Goal: Transaction & Acquisition: Download file/media

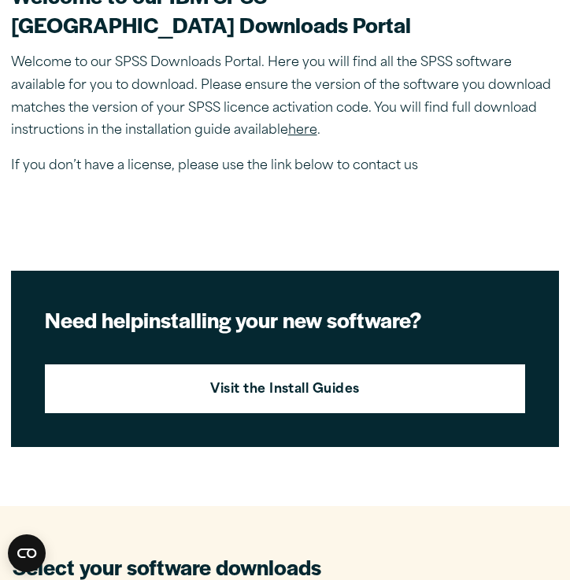
scroll to position [455, 0]
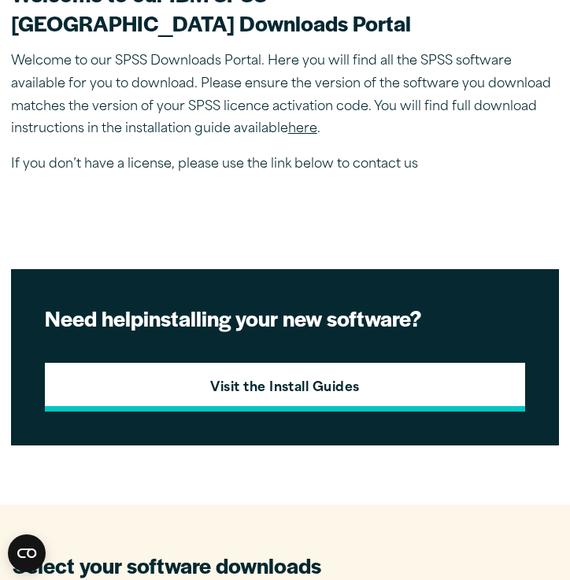
click at [376, 374] on link "Visit the Install Guides" at bounding box center [285, 387] width 480 height 49
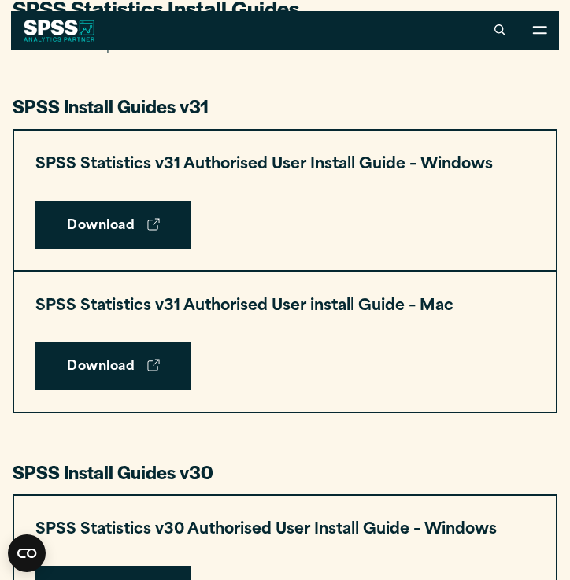
scroll to position [727, 0]
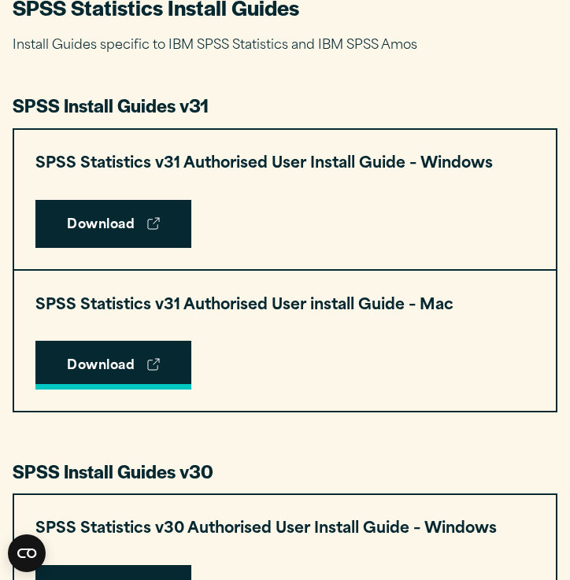
click at [161, 352] on link "Download" at bounding box center [113, 365] width 156 height 49
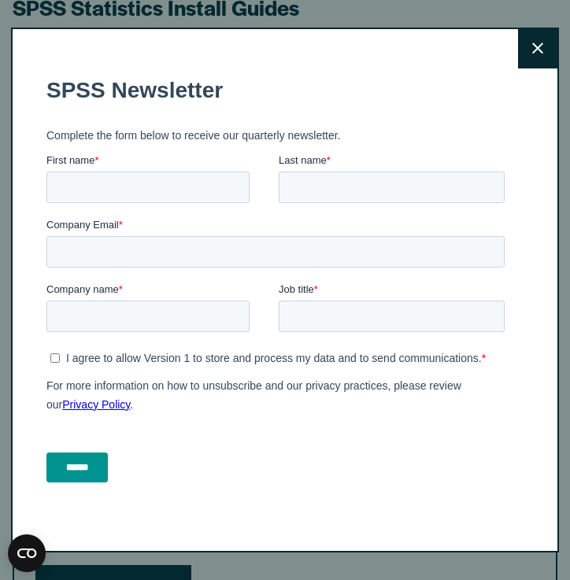
click at [530, 48] on button "Close" at bounding box center [537, 48] width 39 height 39
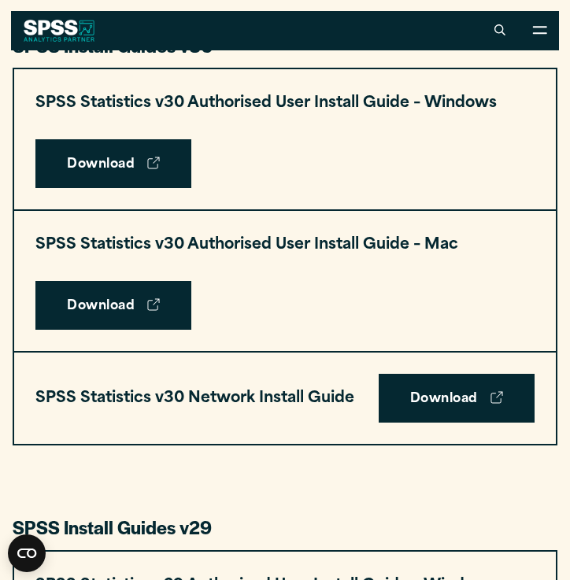
scroll to position [1150, 0]
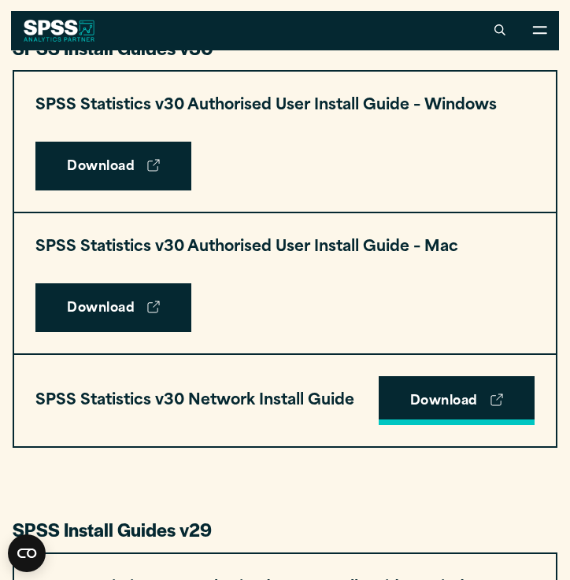
click at [437, 392] on link "Download" at bounding box center [456, 400] width 156 height 49
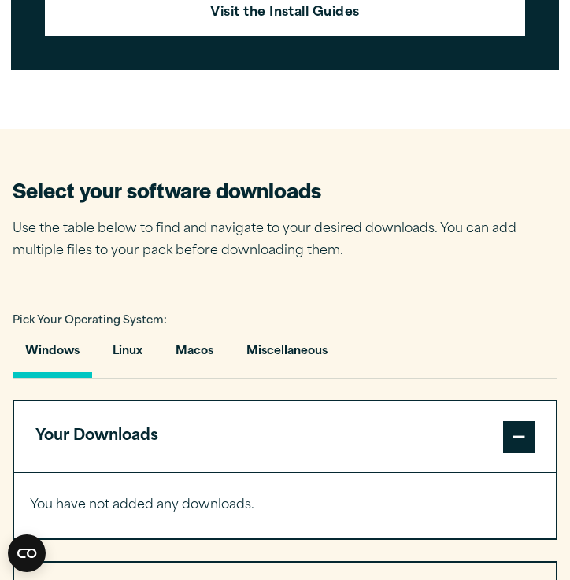
scroll to position [837, 0]
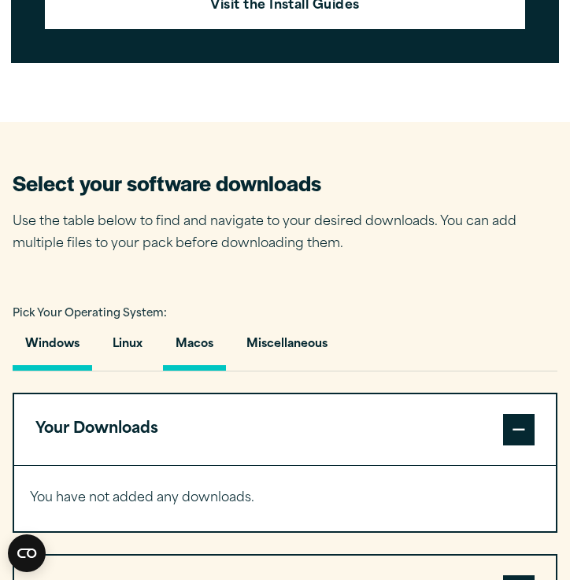
click at [194, 332] on button "Macos" at bounding box center [194, 348] width 63 height 45
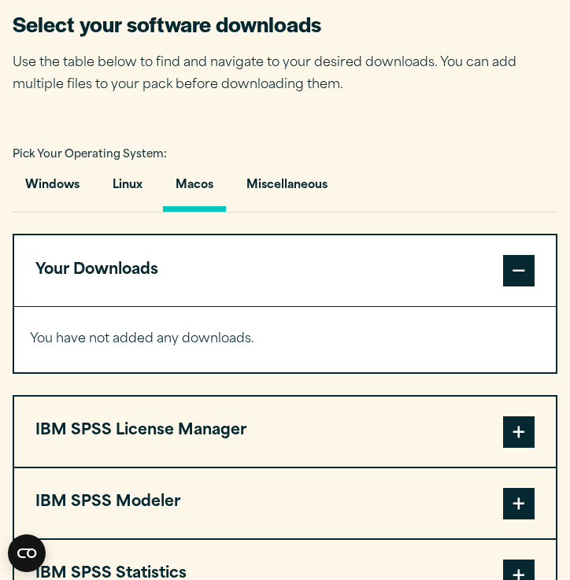
scroll to position [1052, 0]
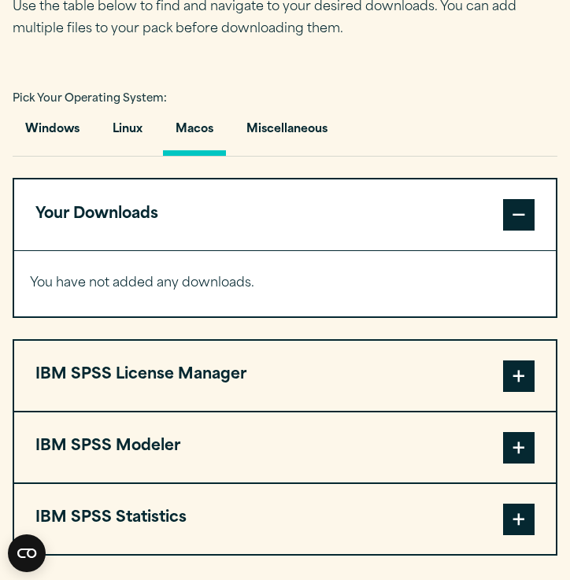
click at [525, 208] on span at bounding box center [518, 214] width 31 height 31
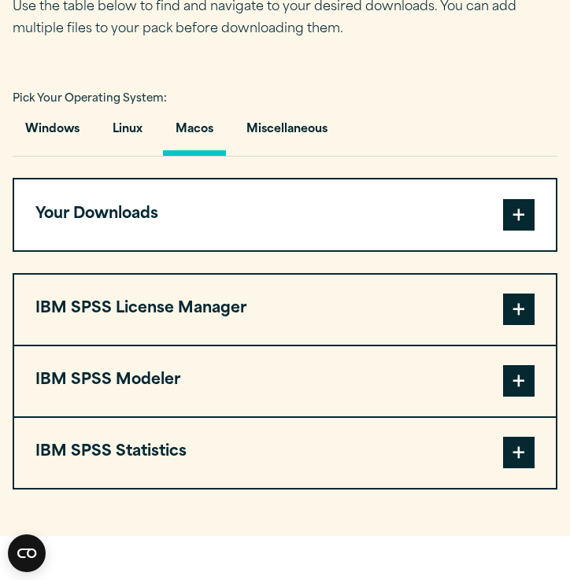
click at [525, 208] on span at bounding box center [518, 214] width 31 height 31
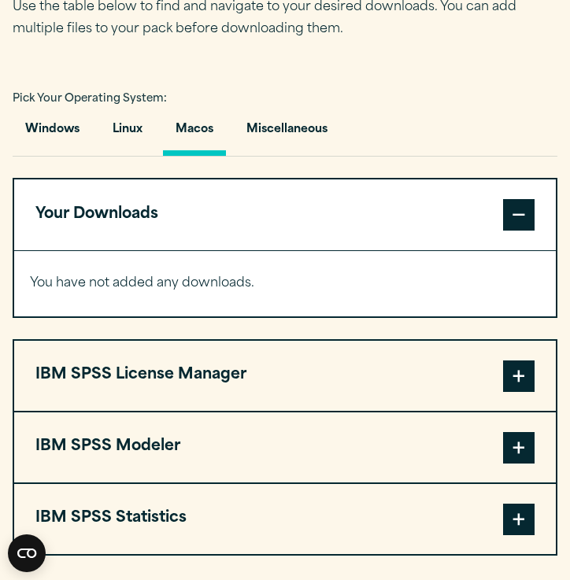
click at [520, 387] on span at bounding box center [518, 375] width 31 height 31
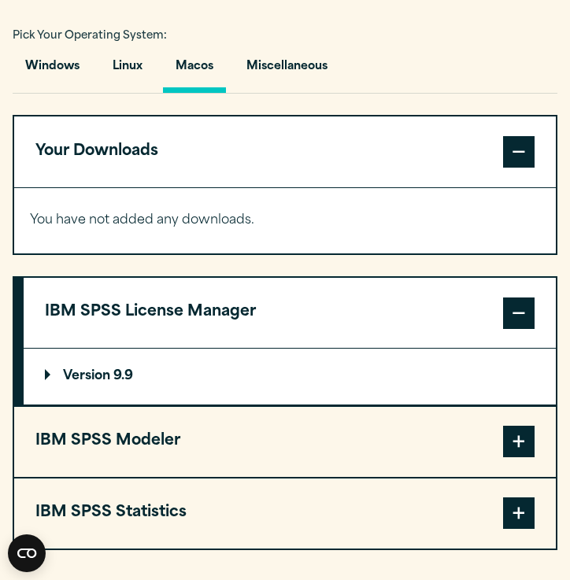
scroll to position [1145, 0]
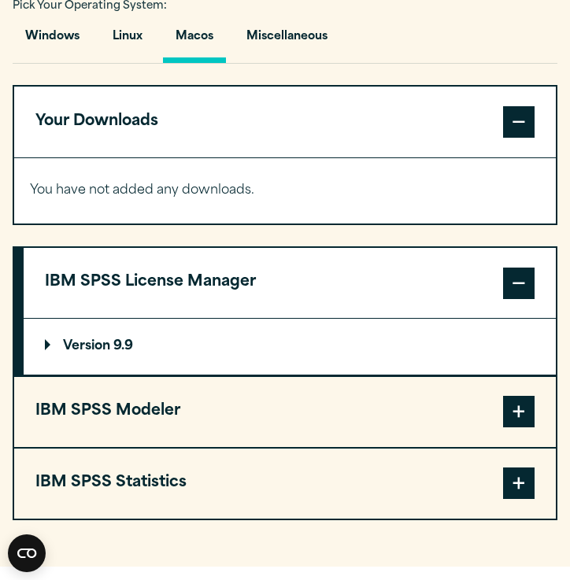
click at [196, 343] on summary "Version 9.9" at bounding box center [290, 346] width 532 height 55
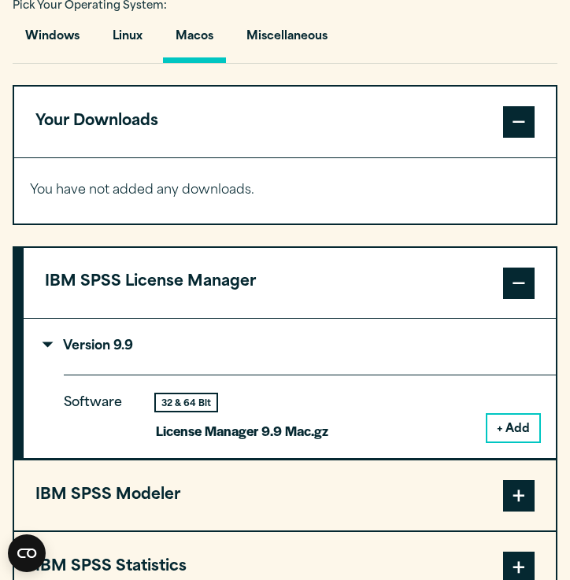
click at [511, 418] on button "+ Add" at bounding box center [513, 428] width 52 height 27
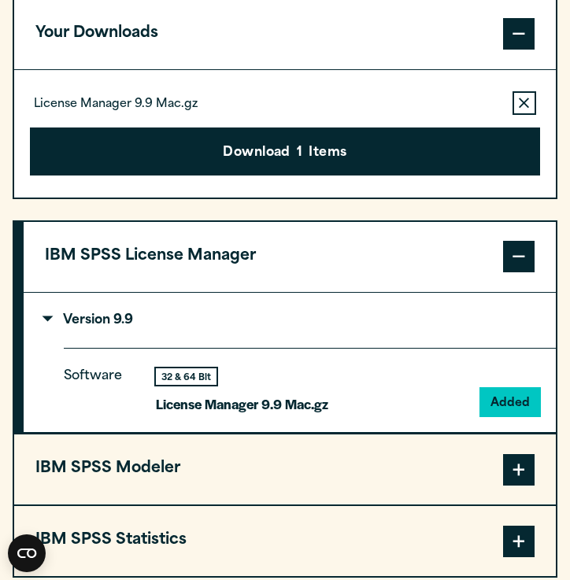
scroll to position [1258, 0]
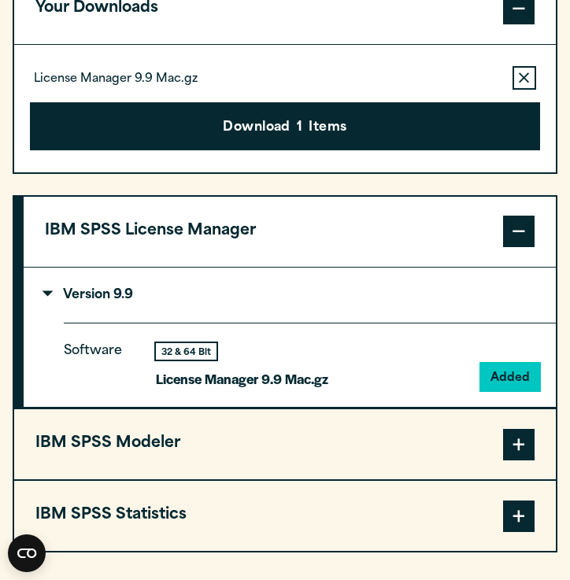
click at [340, 445] on button "IBM SPSS Modeler" at bounding box center [284, 444] width 541 height 70
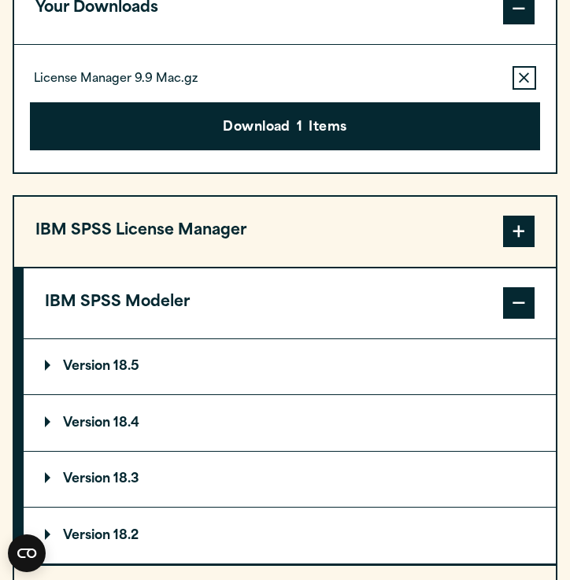
click at [260, 341] on summary "Version 18.5" at bounding box center [290, 366] width 532 height 55
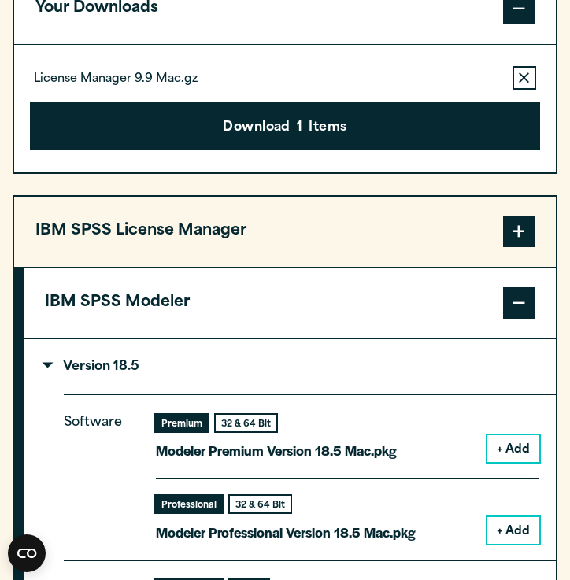
click at [526, 443] on button "+ Add" at bounding box center [513, 448] width 52 height 27
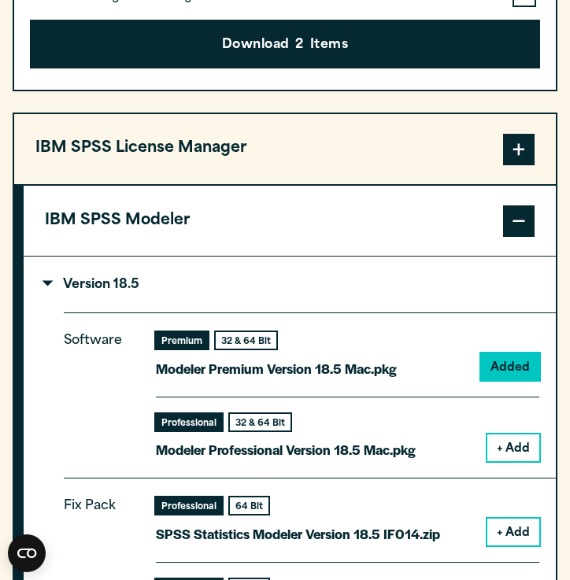
scroll to position [1398, 0]
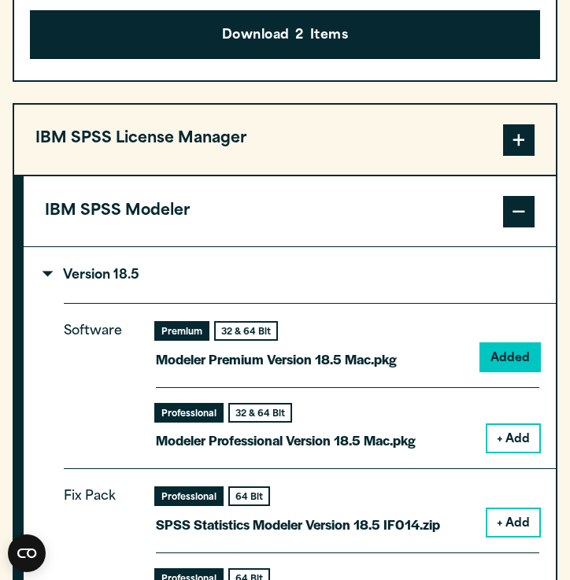
click at [519, 431] on button "+ Add" at bounding box center [513, 438] width 52 height 27
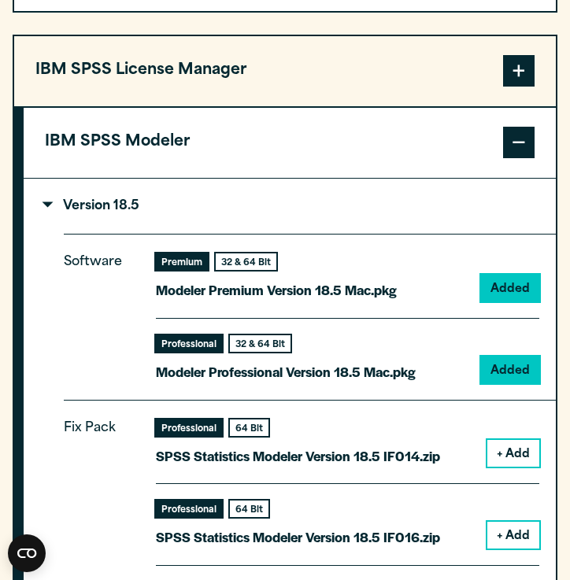
scroll to position [1520, 0]
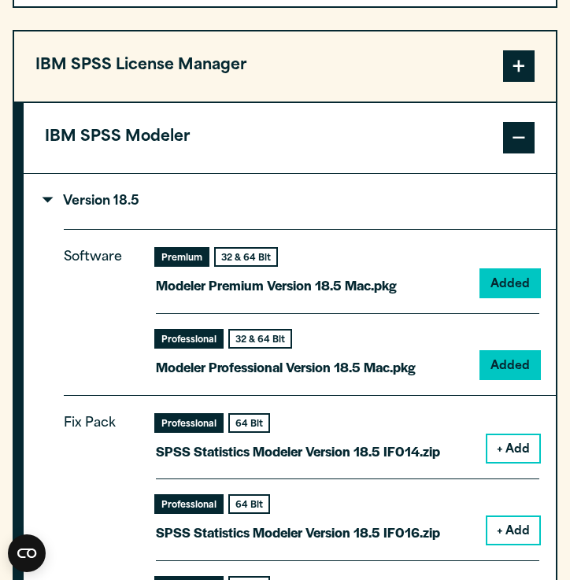
click at [514, 437] on button "+ Add" at bounding box center [513, 448] width 52 height 27
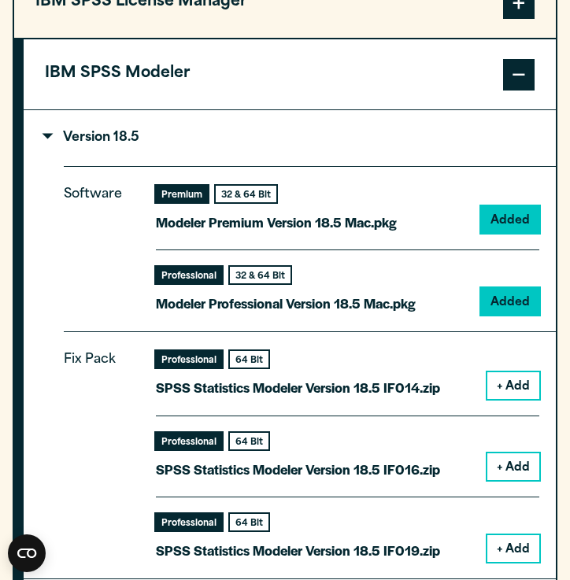
scroll to position [1643, 0]
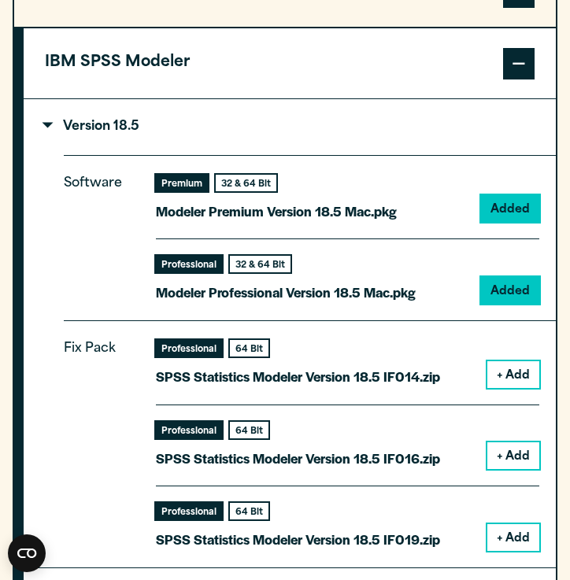
click at [513, 363] on button "+ Add" at bounding box center [513, 374] width 52 height 27
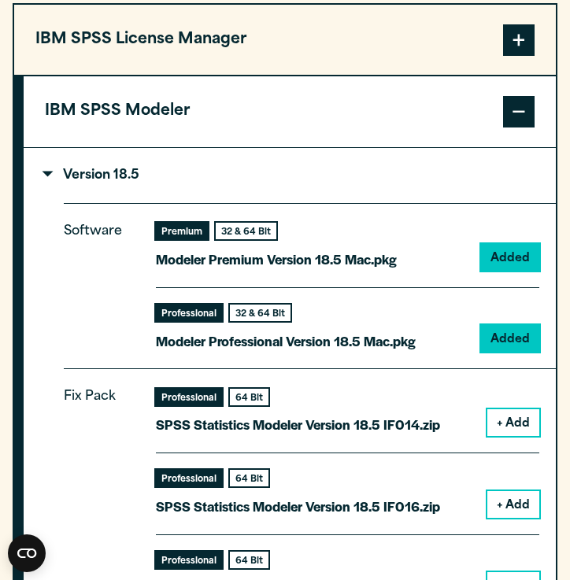
click at [499, 416] on button "+ Add" at bounding box center [513, 422] width 52 height 27
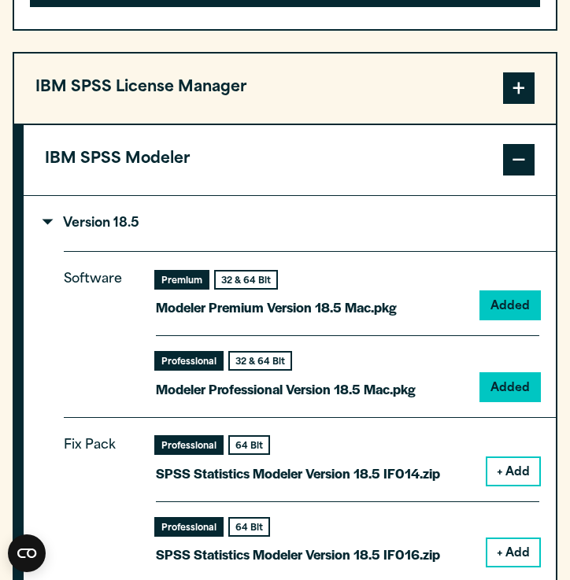
click at [507, 472] on button "+ Add" at bounding box center [513, 471] width 52 height 27
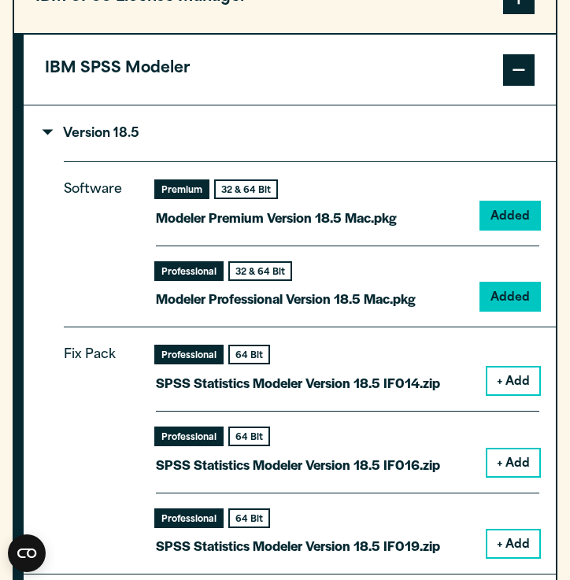
scroll to position [1835, 0]
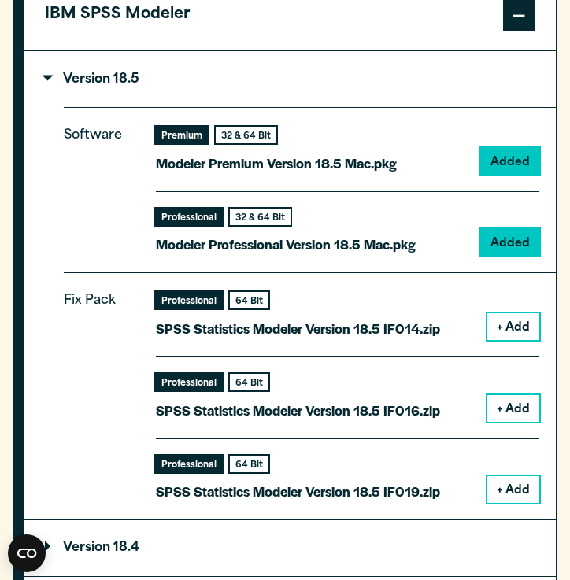
click at [506, 397] on button "+ Add" at bounding box center [513, 408] width 52 height 27
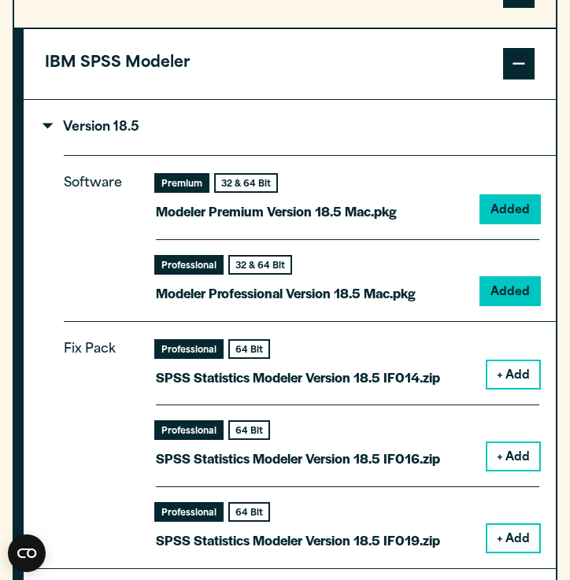
click at [523, 380] on button "+ Add" at bounding box center [513, 374] width 52 height 27
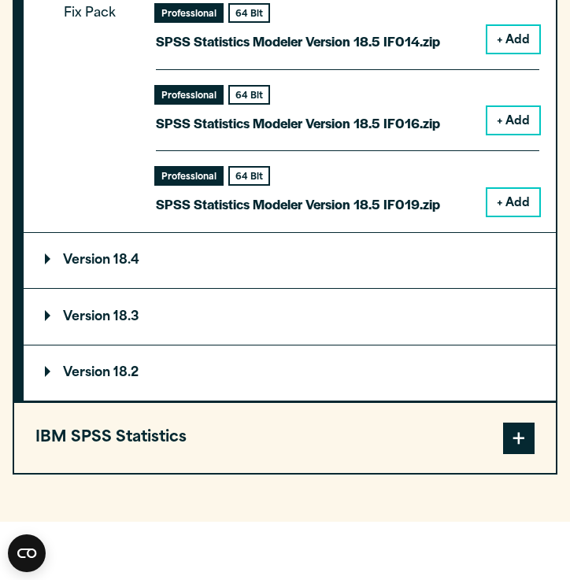
scroll to position [2227, 0]
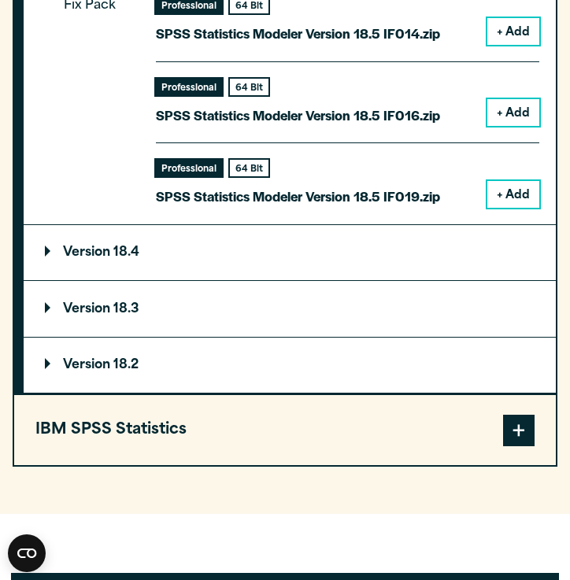
click at [357, 282] on summary "Version 18.3" at bounding box center [290, 308] width 532 height 55
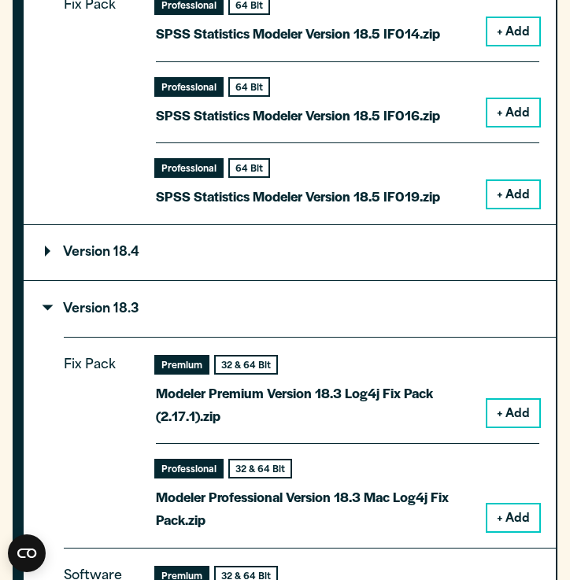
click at [499, 400] on button "+ Add" at bounding box center [513, 413] width 52 height 27
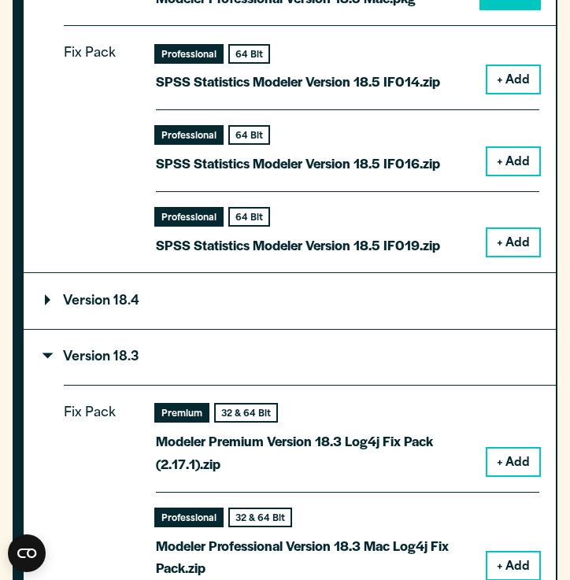
click at [442, 301] on summary "Version 18.4" at bounding box center [290, 300] width 532 height 55
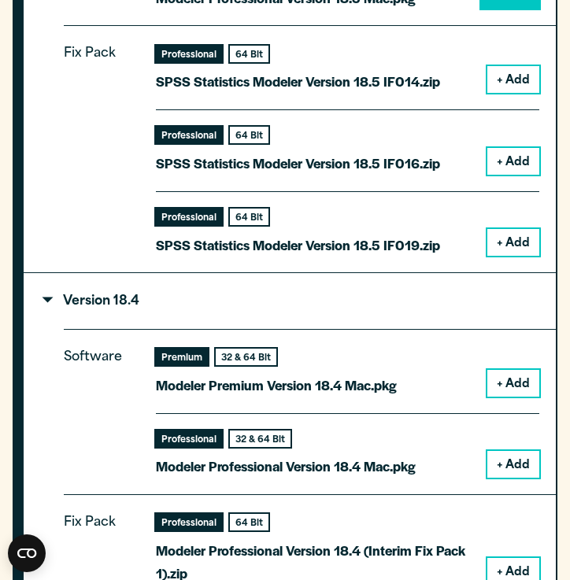
click at [500, 371] on button "+ Add" at bounding box center [513, 383] width 52 height 27
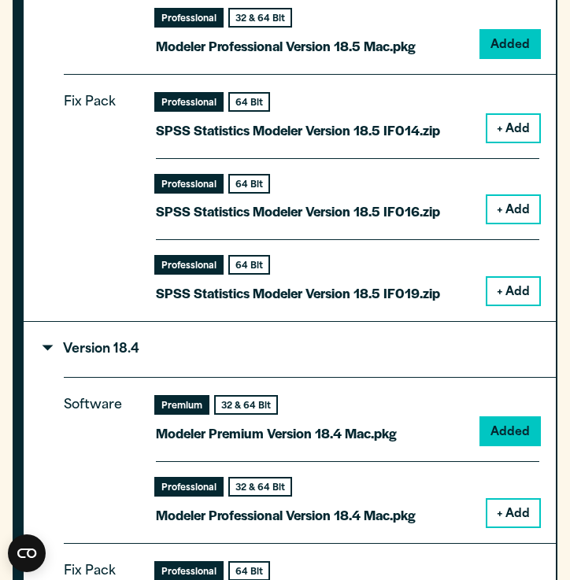
click at [502, 512] on button "+ Add" at bounding box center [513, 513] width 52 height 27
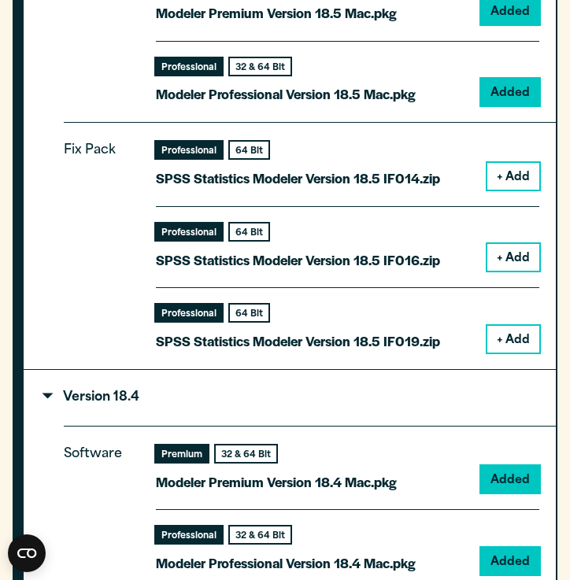
click at [516, 338] on button "+ Add" at bounding box center [513, 339] width 52 height 27
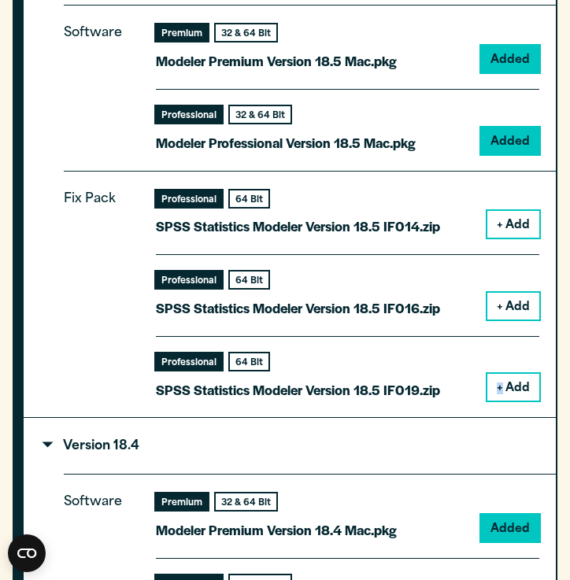
click at [516, 338] on div "Professional 64 Bit SPSS Statistics Modeler Version 18.5 IF019.zip + Add" at bounding box center [347, 368] width 383 height 65
click at [514, 293] on button "+ Add" at bounding box center [513, 306] width 52 height 27
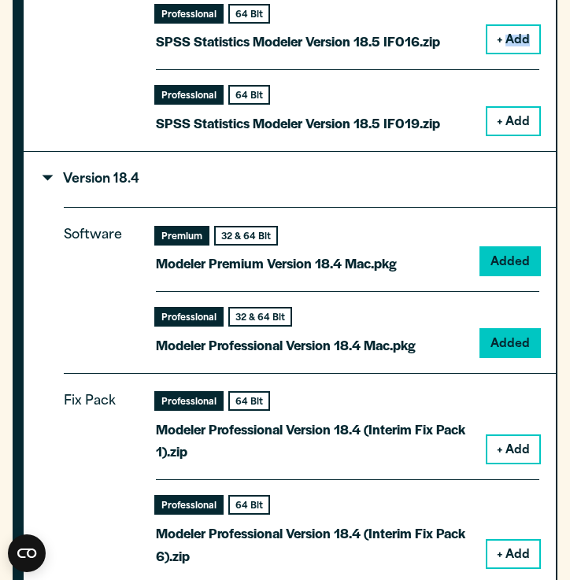
scroll to position [2552, 0]
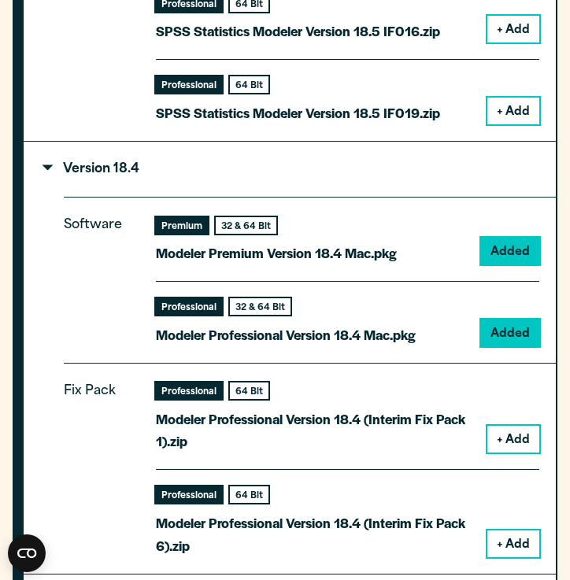
click at [540, 425] on div "Fix Pack Professional 64 Bit Modeler Professional Version 18.4 (Interim Fix Pac…" at bounding box center [310, 468] width 492 height 211
click at [520, 426] on button "+ Add" at bounding box center [513, 439] width 52 height 27
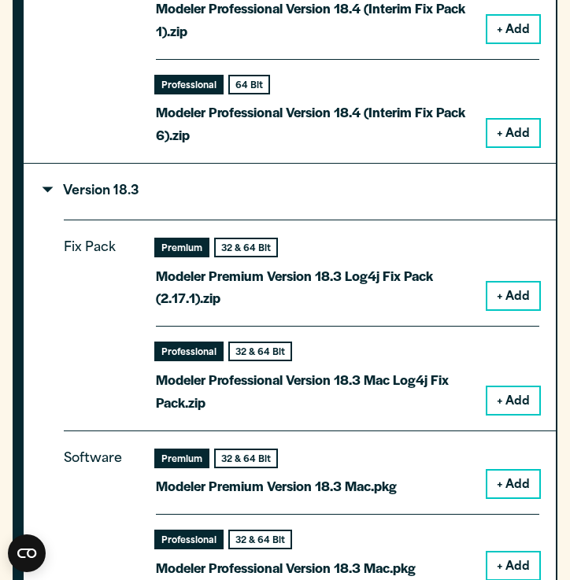
scroll to position [3024, 0]
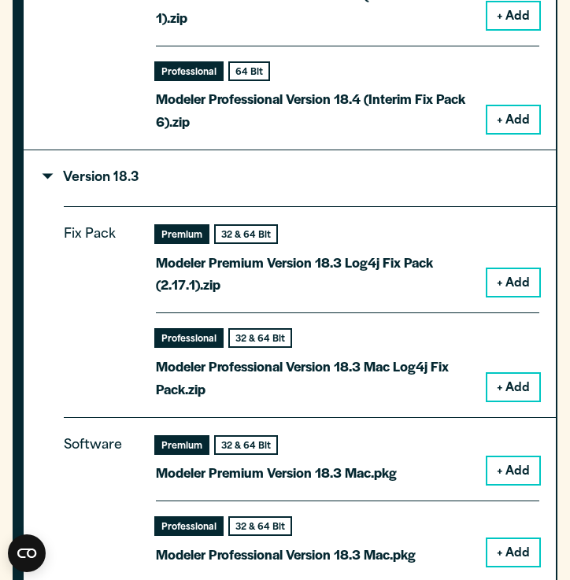
click at [517, 279] on button "+ Add" at bounding box center [513, 282] width 52 height 27
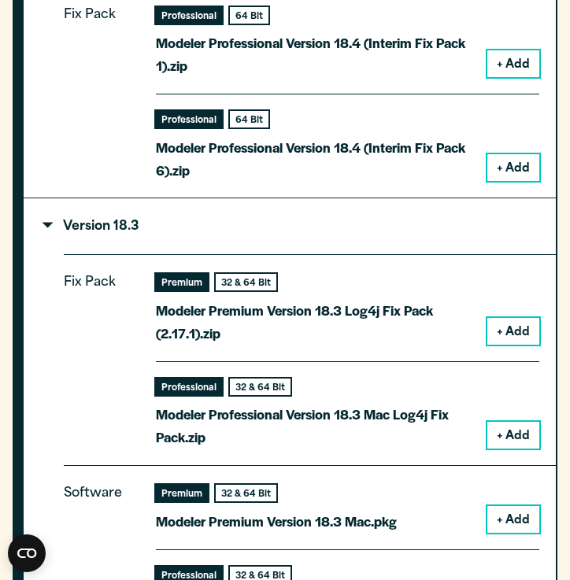
click at [507, 318] on button "+ Add" at bounding box center [513, 331] width 52 height 27
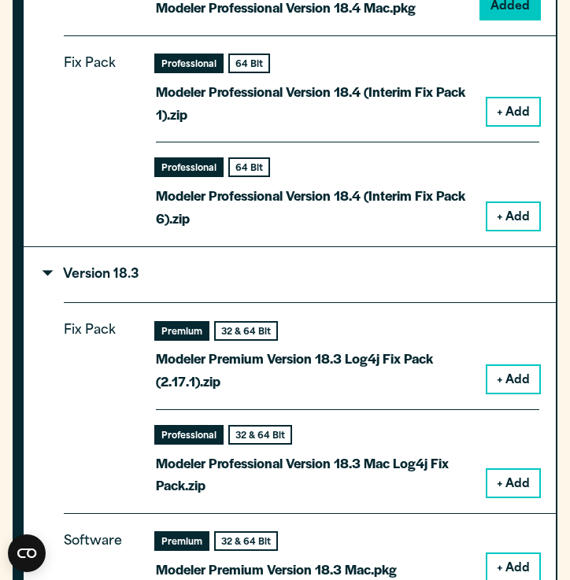
scroll to position [3101, 0]
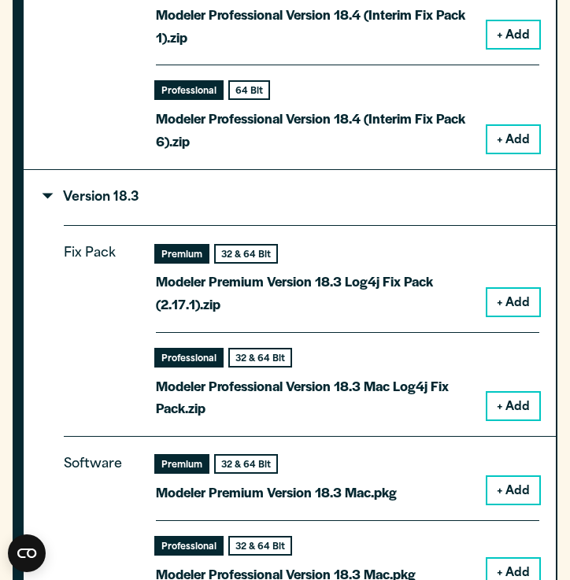
click at [500, 477] on button "+ Add" at bounding box center [513, 490] width 52 height 27
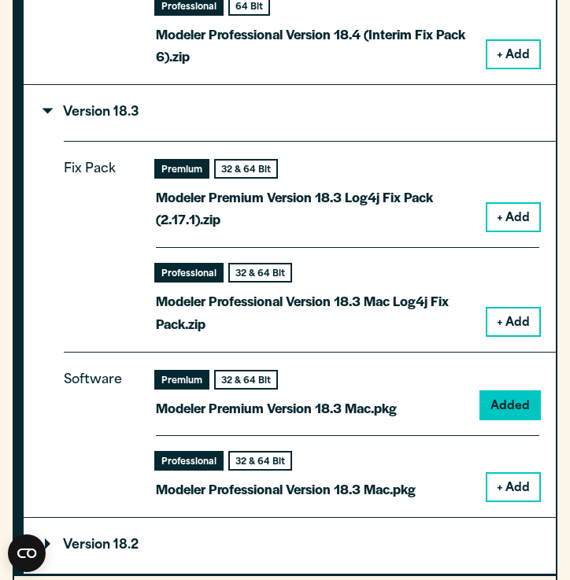
scroll to position [3241, 0]
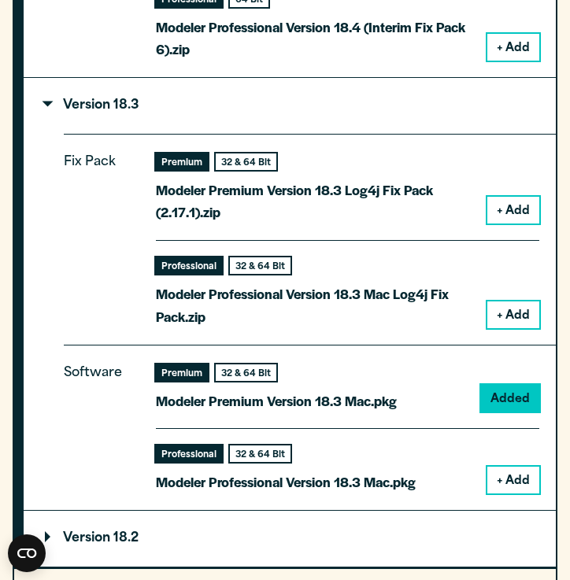
click at [530, 470] on button "+ Add" at bounding box center [513, 479] width 52 height 27
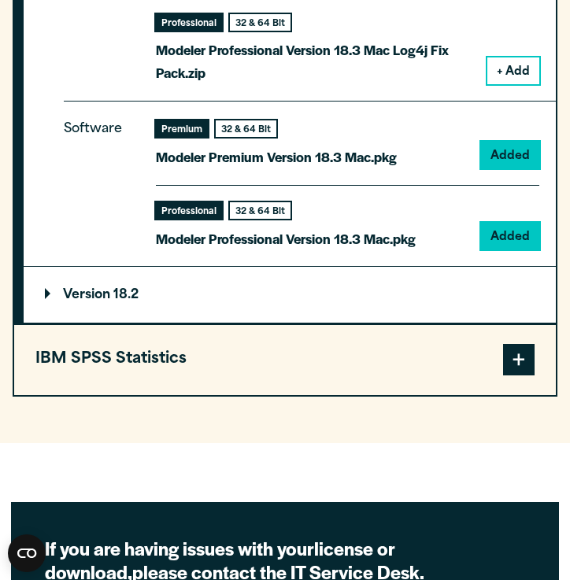
scroll to position [3597, 0]
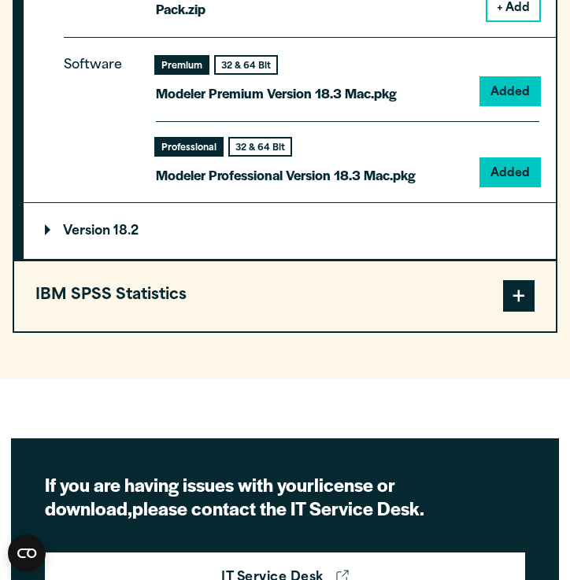
click at [412, 299] on button "IBM SPSS Statistics" at bounding box center [284, 296] width 541 height 70
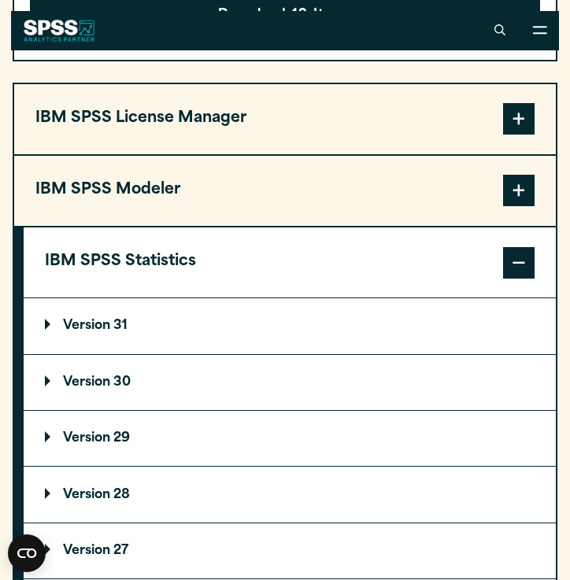
scroll to position [2236, 0]
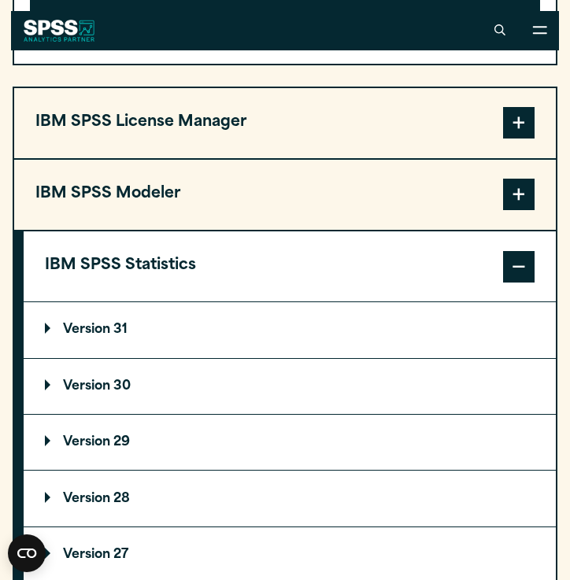
click at [515, 273] on span at bounding box center [518, 266] width 31 height 31
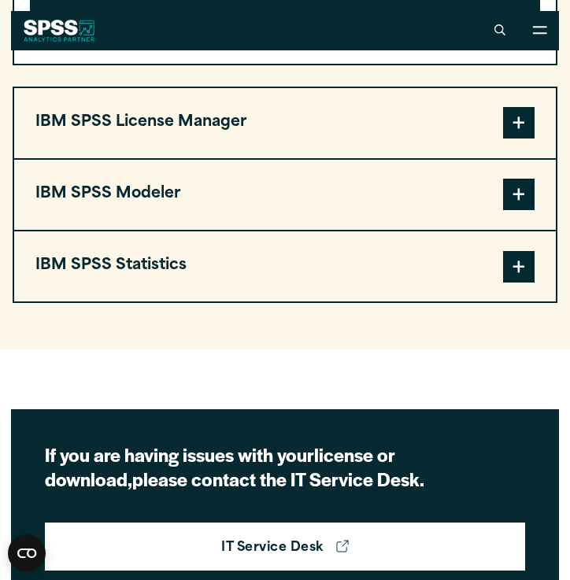
click at [525, 268] on span at bounding box center [518, 266] width 31 height 31
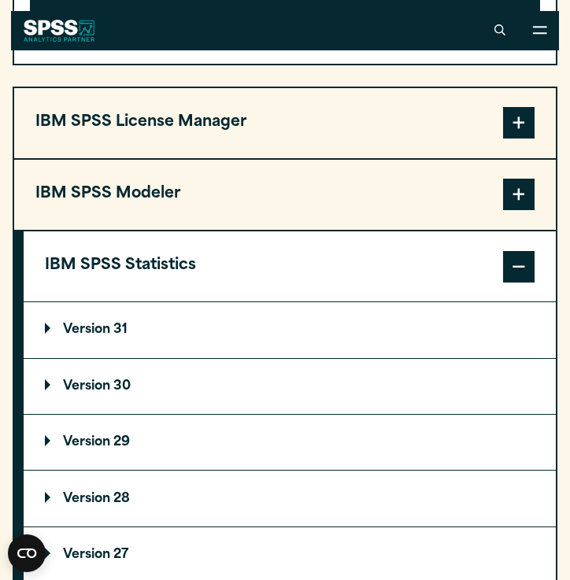
click at [459, 331] on summary "Version 31" at bounding box center [290, 329] width 532 height 55
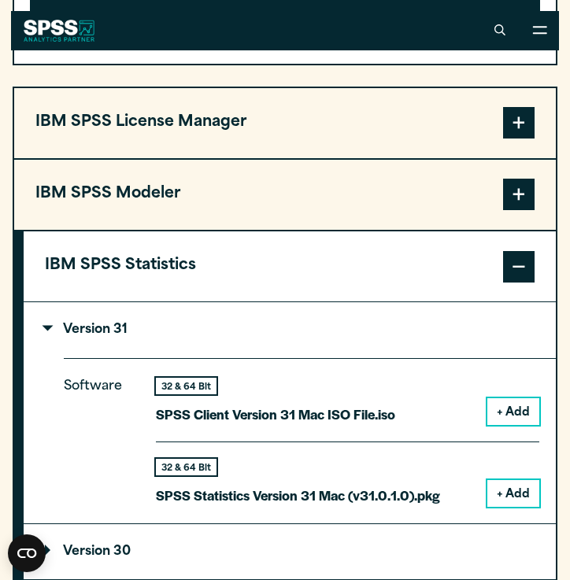
click at [504, 405] on button "+ Add" at bounding box center [513, 411] width 52 height 27
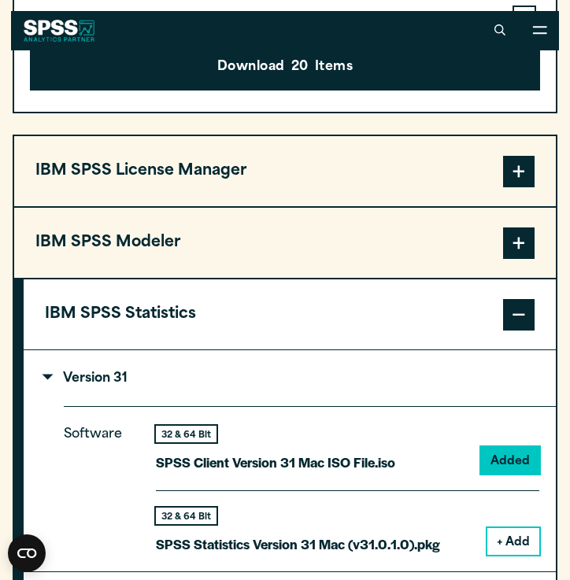
click at [508, 542] on button "+ Add" at bounding box center [513, 541] width 52 height 27
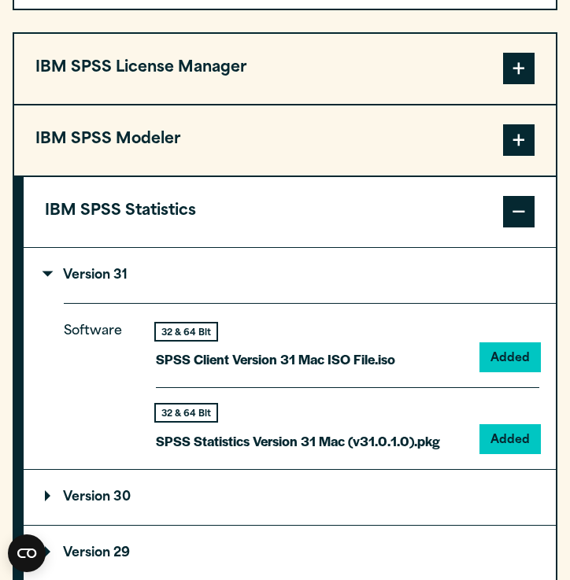
scroll to position [2427, 0]
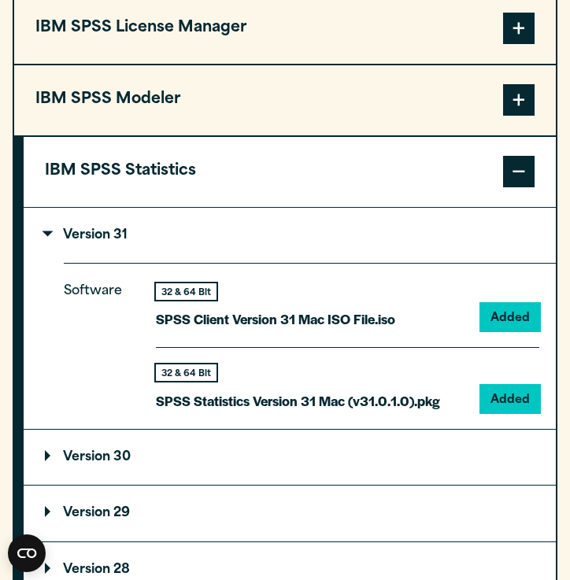
click at [494, 500] on summary "Version 29" at bounding box center [290, 512] width 532 height 55
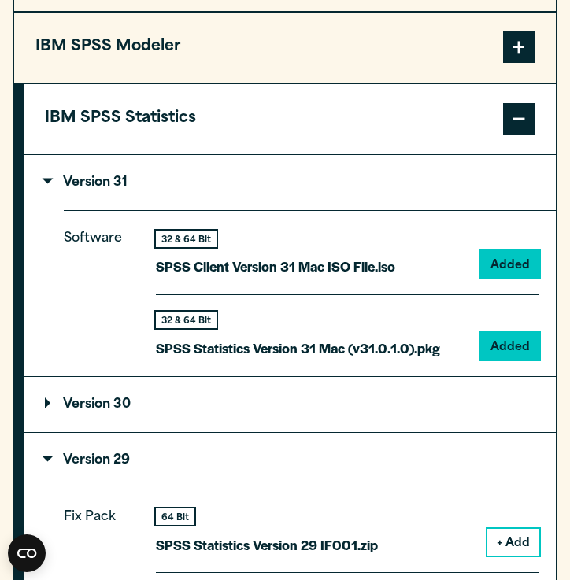
scroll to position [2494, 0]
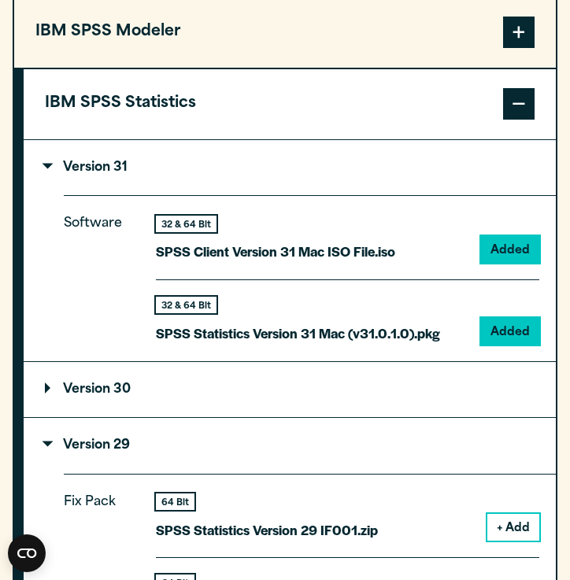
click at [492, 514] on button "+ Add" at bounding box center [513, 527] width 52 height 27
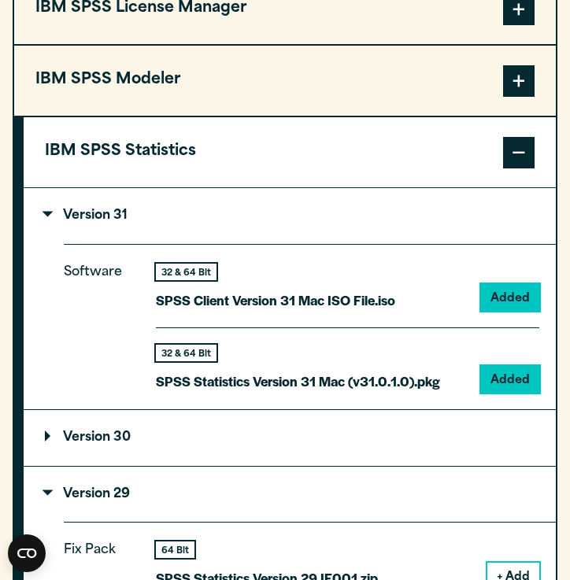
click at [489, 469] on summary "Version 29" at bounding box center [290, 493] width 532 height 55
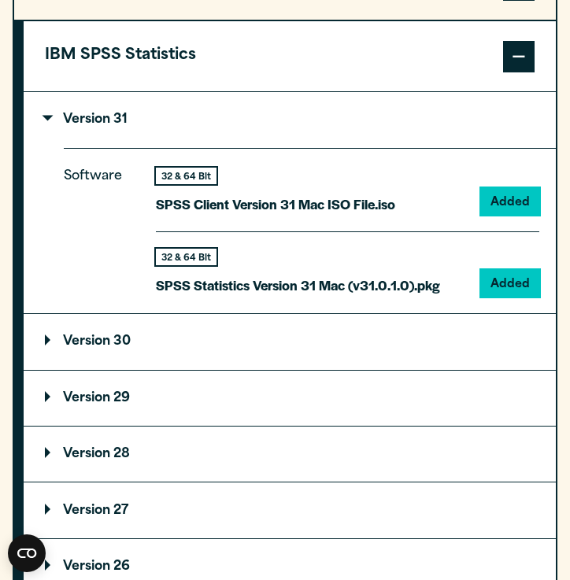
scroll to position [2691, 0]
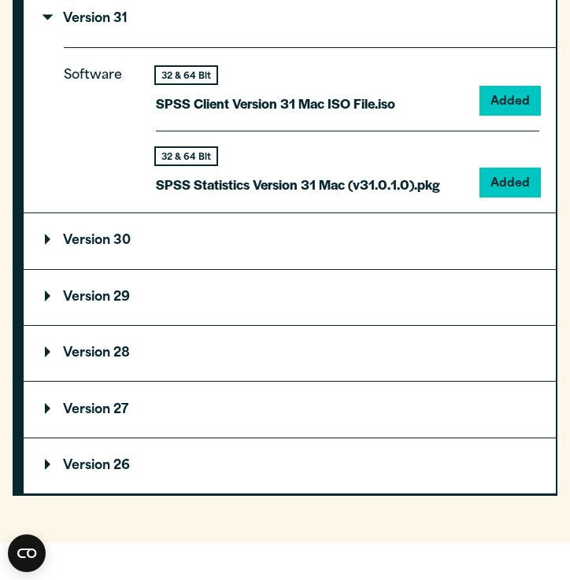
click at [348, 232] on summary "Version 30" at bounding box center [290, 240] width 532 height 55
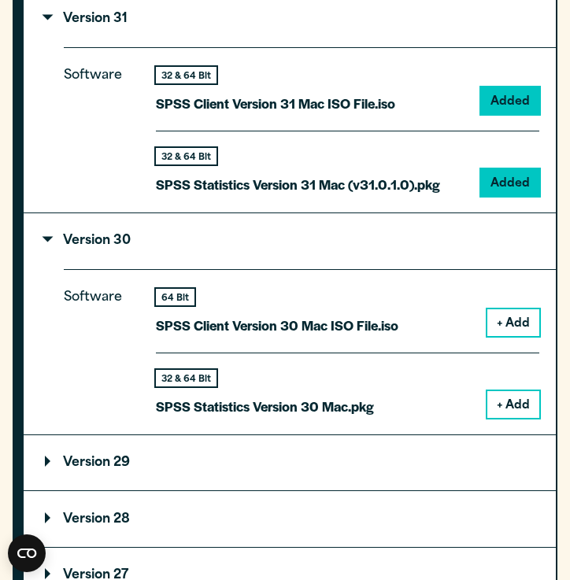
click at [523, 319] on button "+ Add" at bounding box center [513, 322] width 52 height 27
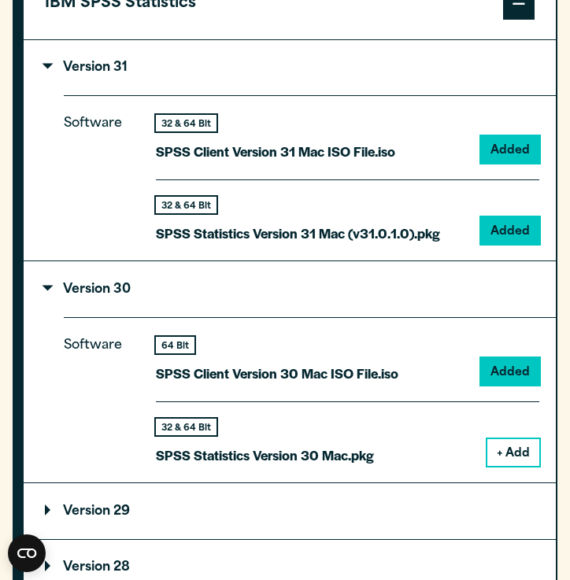
click at [507, 444] on button "+ Add" at bounding box center [513, 452] width 52 height 27
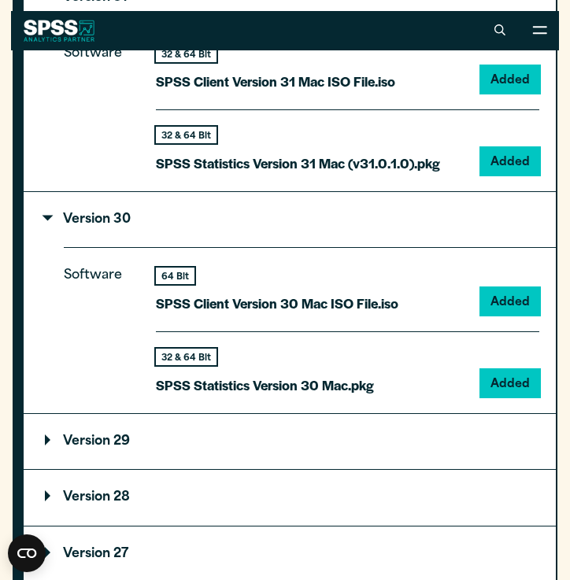
scroll to position [2804, 0]
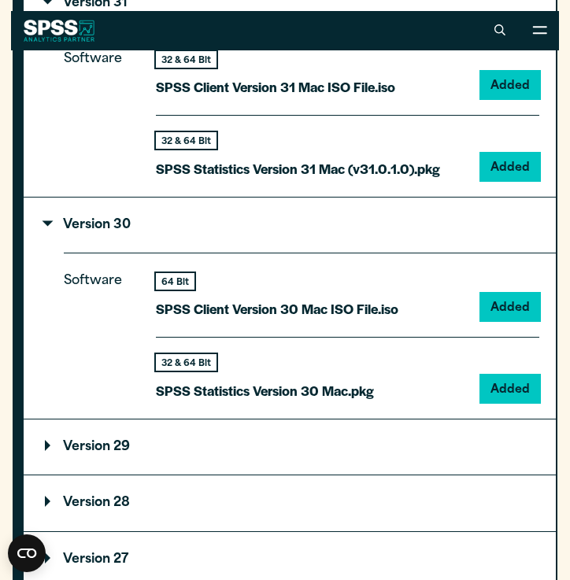
click at [171, 294] on div "64 Bit SPSS Client Version 30 Mac ISO File.iso" at bounding box center [277, 297] width 242 height 48
click at [140, 242] on summary "Version 30" at bounding box center [290, 224] width 532 height 55
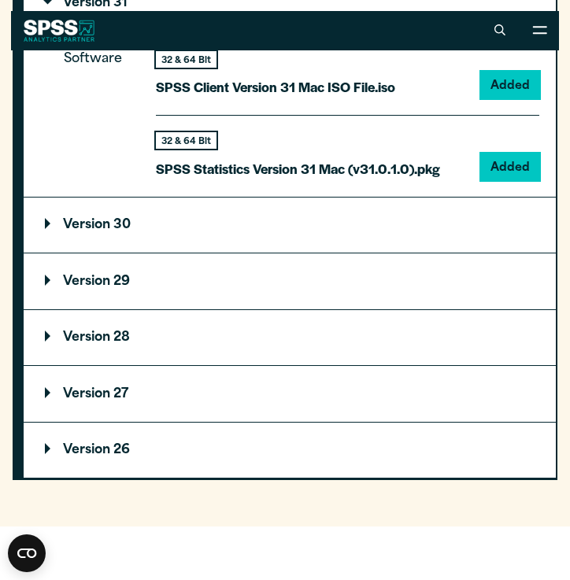
click at [138, 236] on summary "Version 30" at bounding box center [290, 224] width 532 height 55
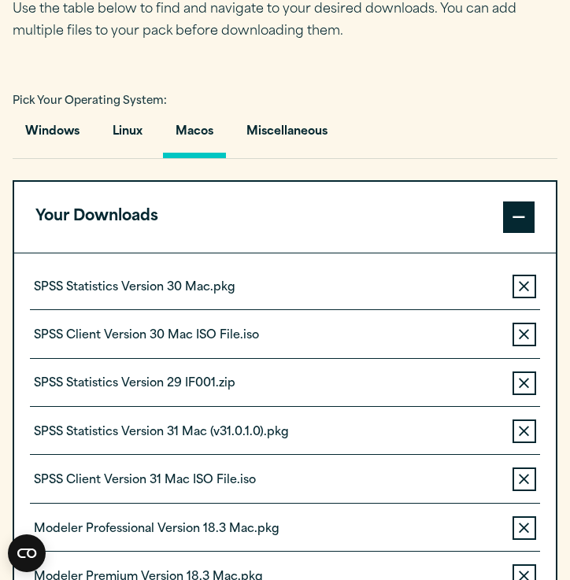
scroll to position [1086, 0]
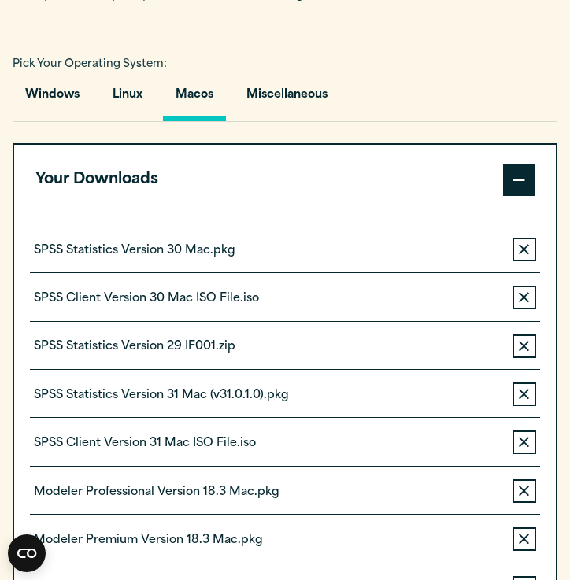
click at [428, 267] on div "SPSS Statistics Version 30 Mac.pkg Remove this item from your software download…" at bounding box center [285, 255] width 510 height 35
click at [526, 246] on icon "button" at bounding box center [523, 249] width 10 height 11
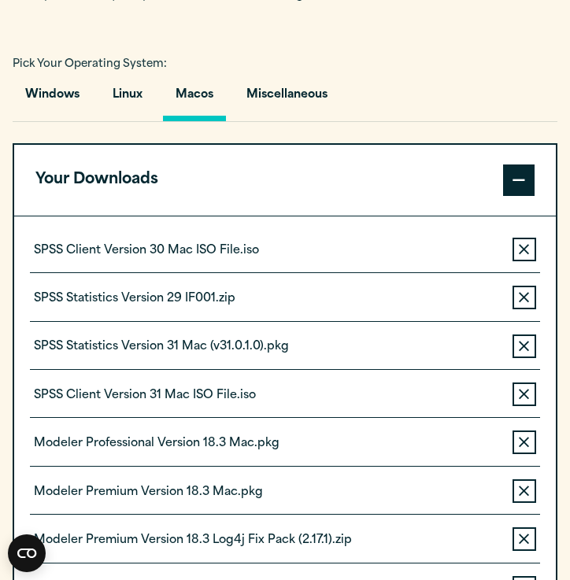
click at [528, 256] on button "Remove this item from your software download list" at bounding box center [524, 250] width 24 height 24
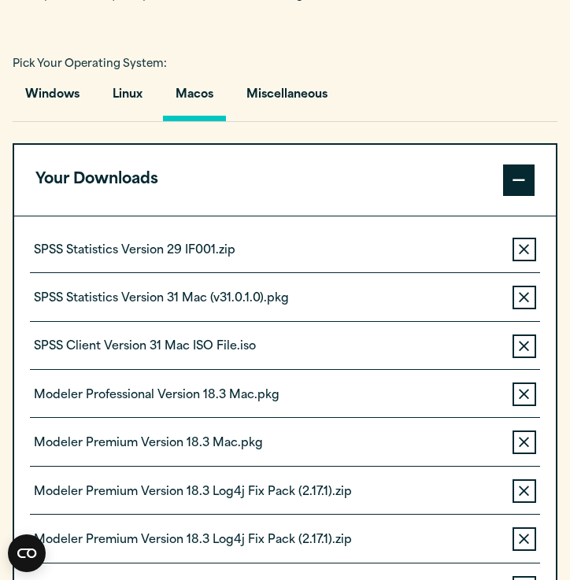
click at [528, 256] on button "Remove this item from your software download list" at bounding box center [524, 250] width 24 height 24
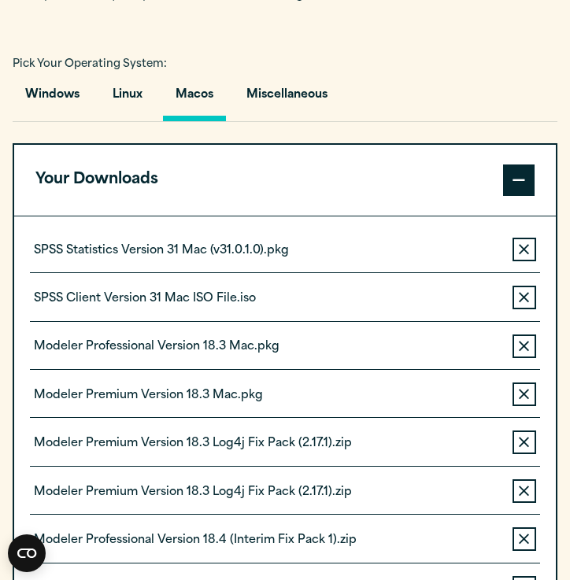
click at [528, 256] on button "Remove this item from your software download list" at bounding box center [524, 250] width 24 height 24
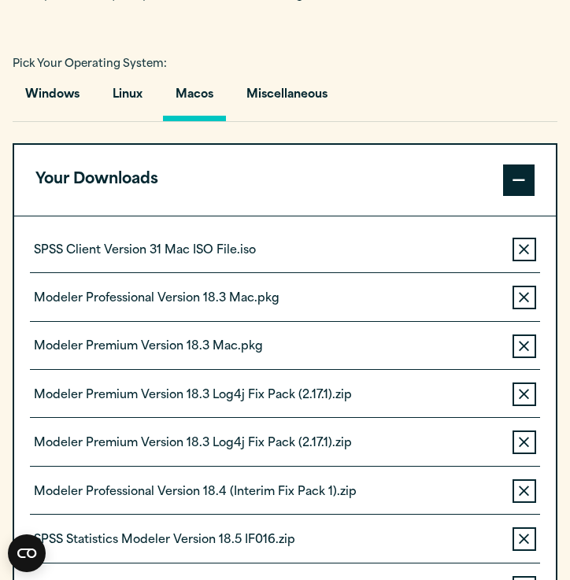
click at [528, 256] on button "Remove this item from your software download list" at bounding box center [524, 250] width 24 height 24
click at [528, 286] on button "Remove this item from your software download list" at bounding box center [524, 298] width 24 height 24
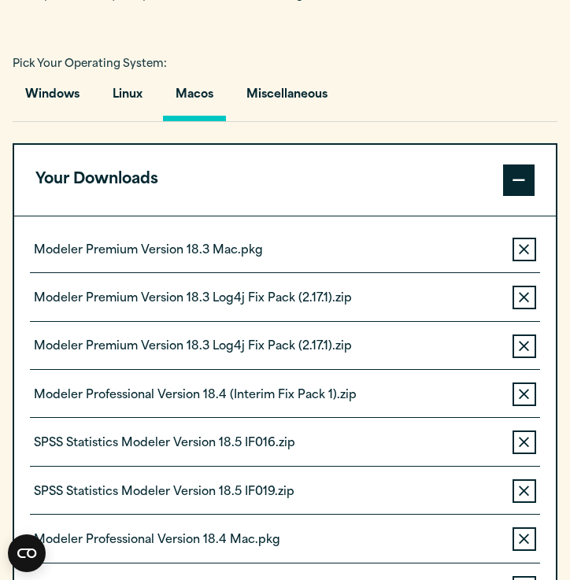
click at [527, 253] on icon "button" at bounding box center [523, 249] width 10 height 10
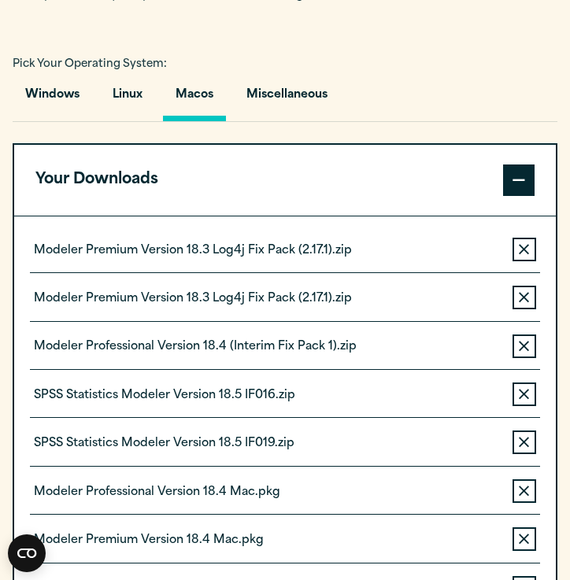
click at [527, 253] on icon "button" at bounding box center [523, 249] width 10 height 10
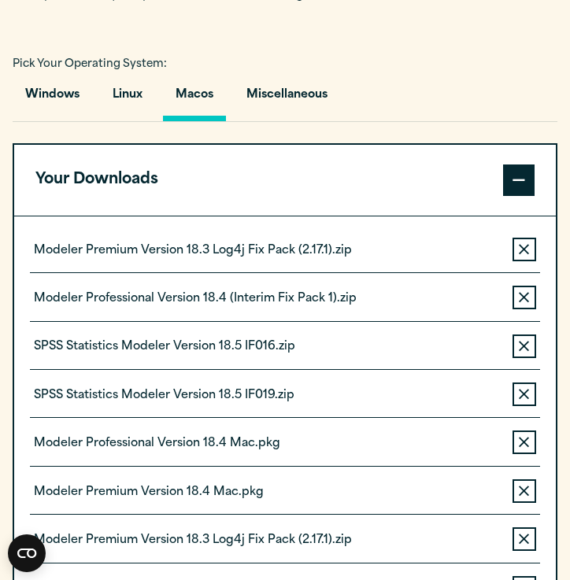
click at [527, 253] on icon "button" at bounding box center [523, 249] width 10 height 10
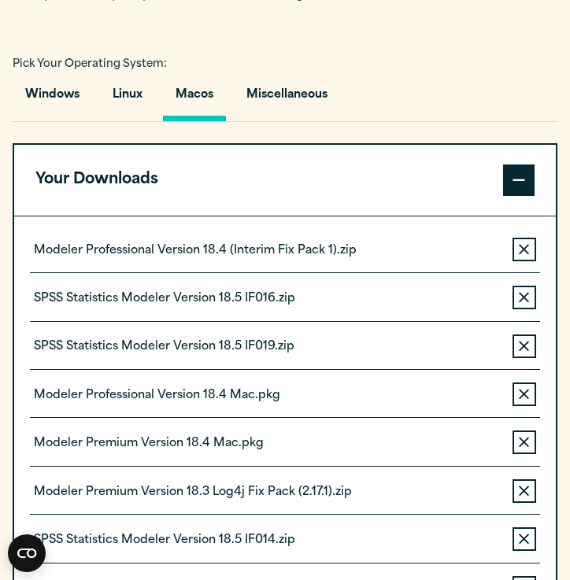
click at [527, 253] on icon "button" at bounding box center [523, 249] width 10 height 10
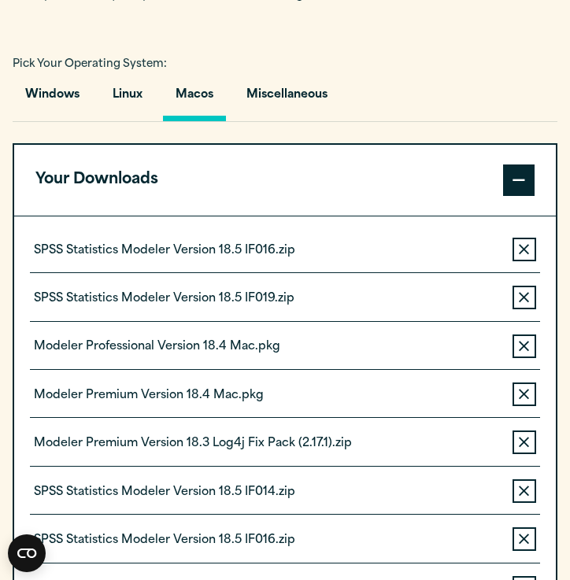
click at [527, 253] on icon "button" at bounding box center [523, 249] width 10 height 10
click at [527, 292] on icon "button" at bounding box center [523, 297] width 10 height 10
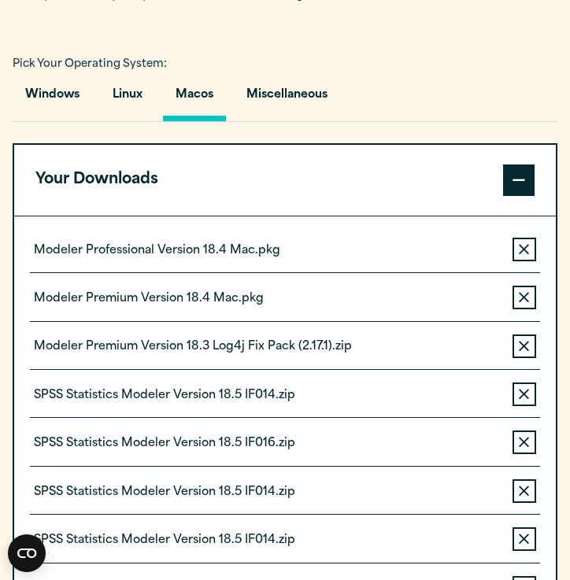
click at [527, 253] on icon "button" at bounding box center [523, 249] width 10 height 10
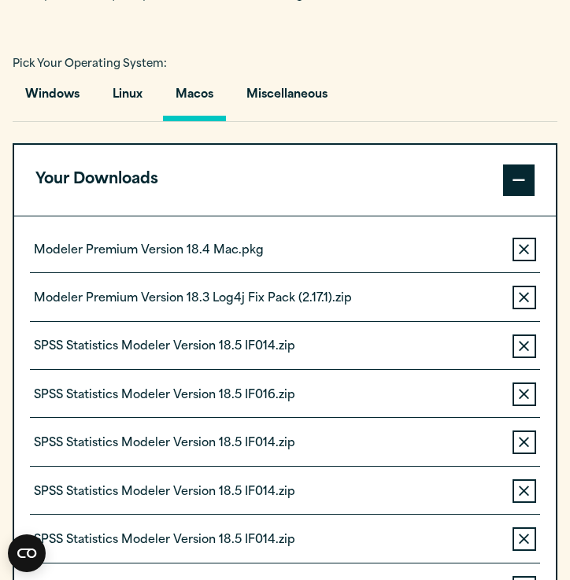
click at [527, 253] on icon "button" at bounding box center [523, 249] width 10 height 10
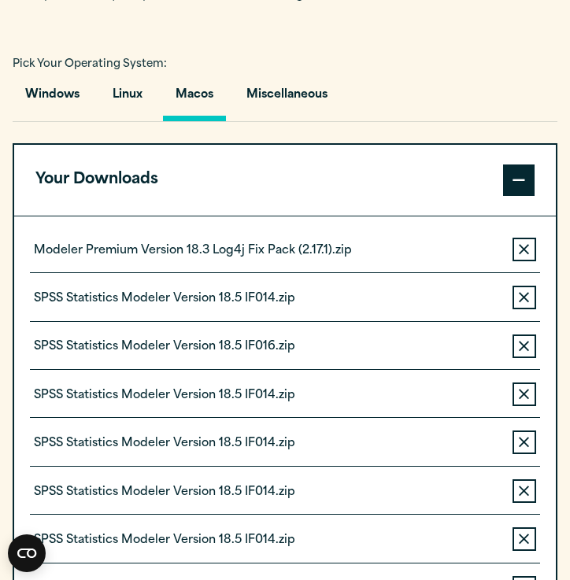
click at [527, 253] on icon "button" at bounding box center [523, 249] width 10 height 10
click at [527, 292] on icon "button" at bounding box center [523, 297] width 10 height 10
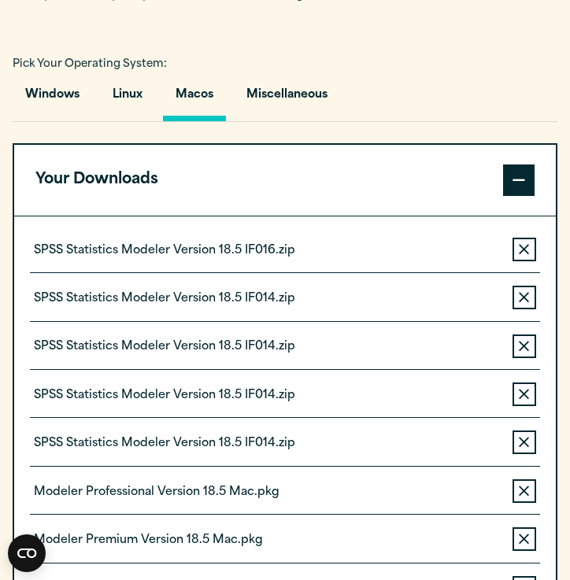
click at [527, 253] on icon "button" at bounding box center [523, 249] width 10 height 10
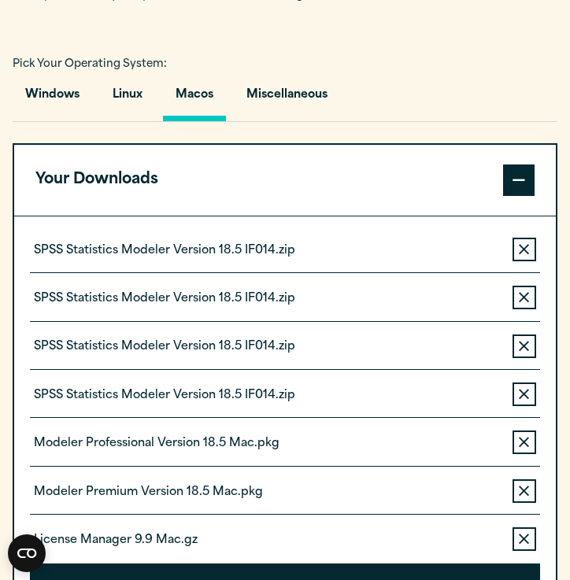
click at [527, 253] on icon "button" at bounding box center [523, 249] width 10 height 10
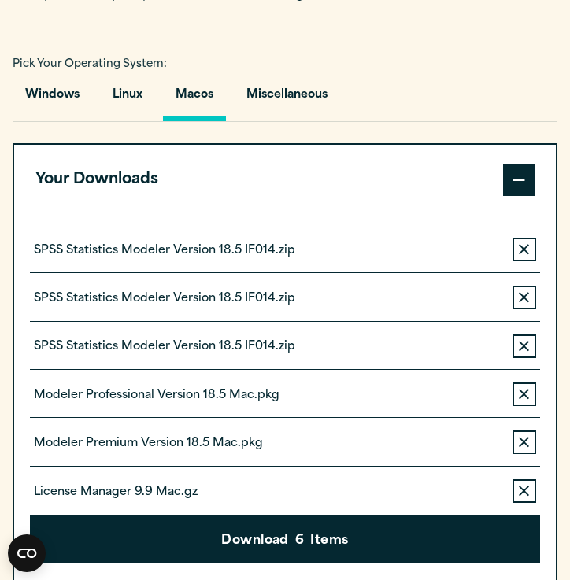
click at [527, 253] on icon "button" at bounding box center [523, 249] width 10 height 10
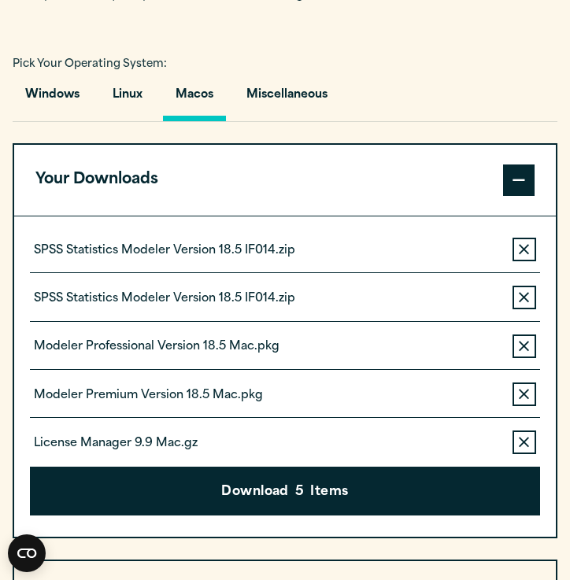
click at [527, 253] on icon "button" at bounding box center [523, 249] width 10 height 10
click at [527, 292] on icon "button" at bounding box center [523, 297] width 10 height 10
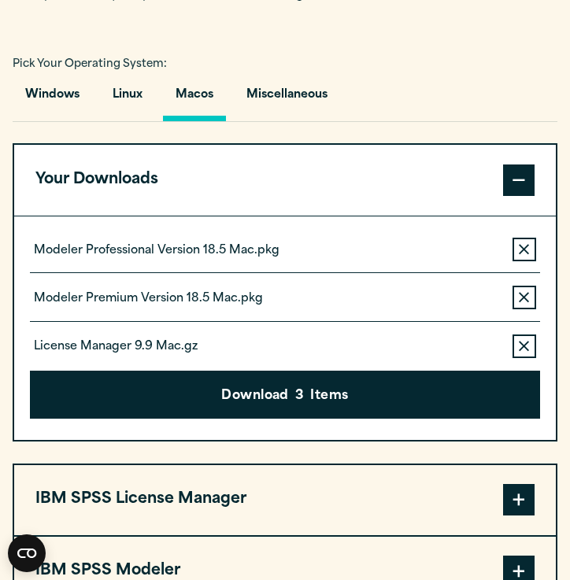
click at [527, 253] on icon "button" at bounding box center [523, 249] width 10 height 10
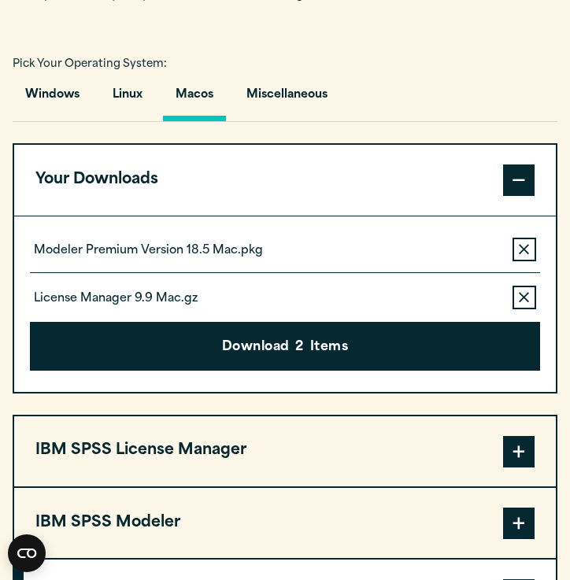
click at [527, 253] on icon "button" at bounding box center [523, 249] width 10 height 10
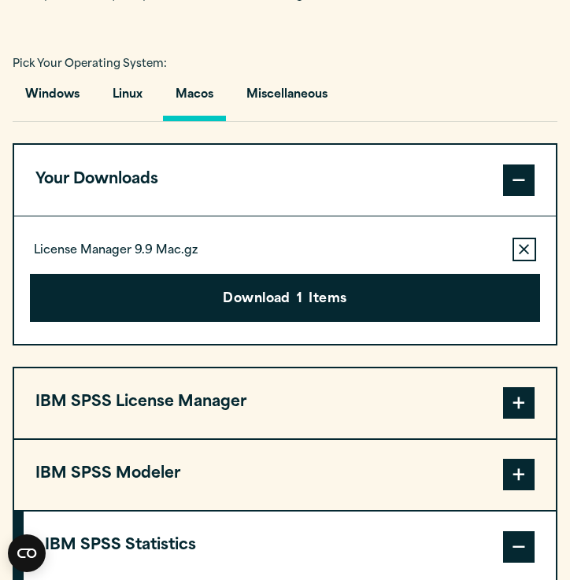
click at [527, 253] on icon "button" at bounding box center [523, 249] width 10 height 10
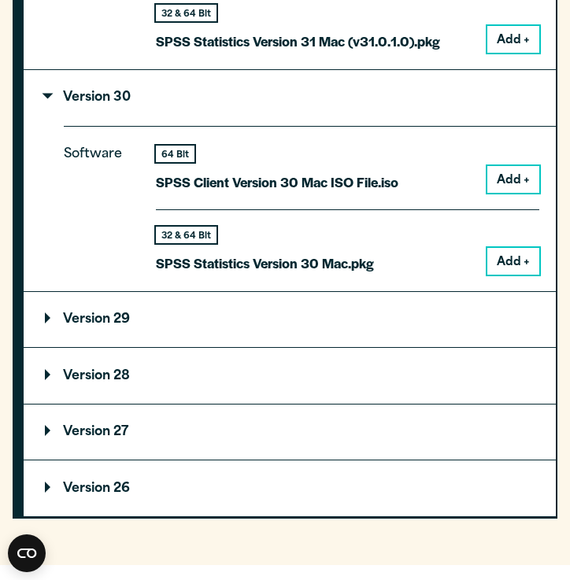
scroll to position [1749, 0]
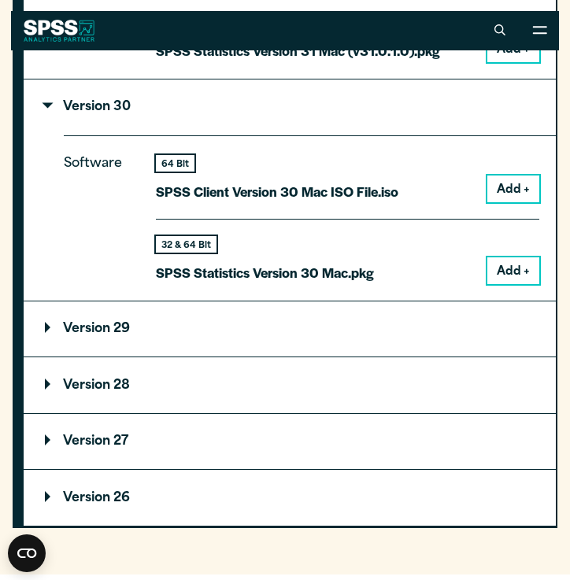
click at [528, 186] on button "Add +" at bounding box center [513, 188] width 52 height 27
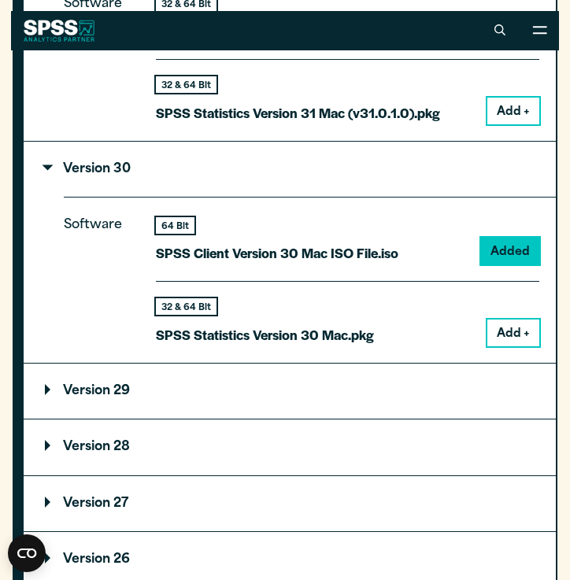
click at [515, 319] on button "Add +" at bounding box center [513, 332] width 52 height 27
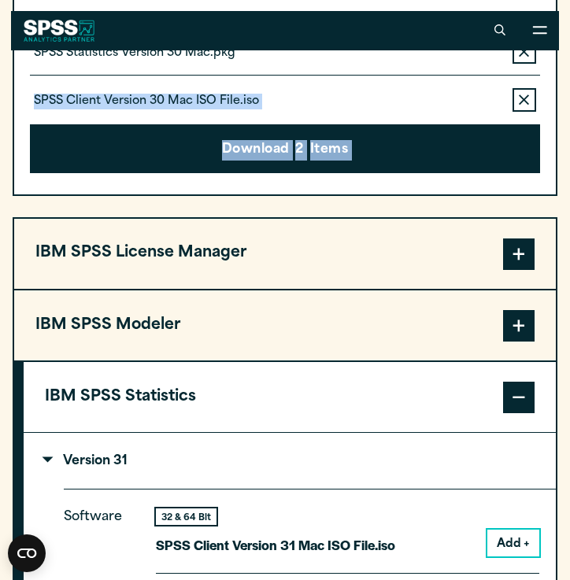
scroll to position [1282, 0]
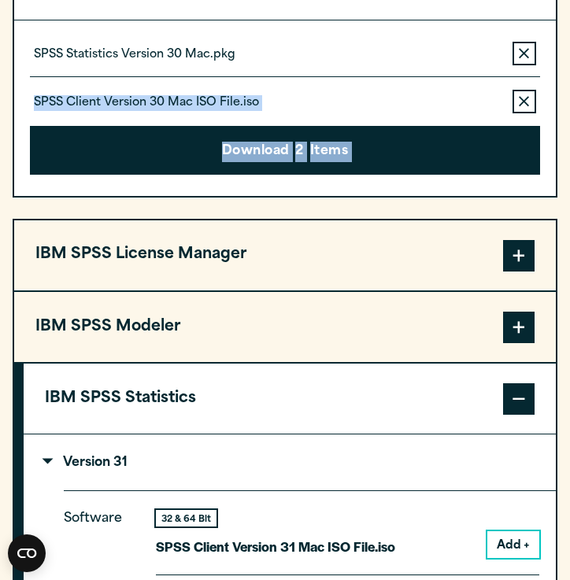
click at [229, 265] on button "IBM SPSS License Manager" at bounding box center [284, 255] width 541 height 70
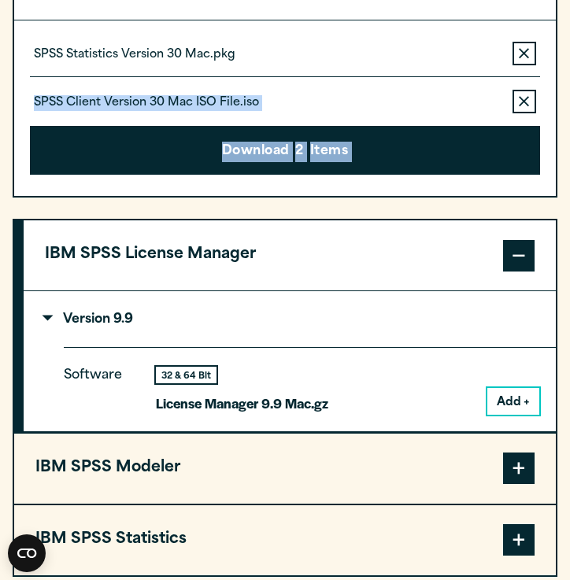
click at [225, 462] on button "IBM SPSS Modeler" at bounding box center [284, 468] width 541 height 70
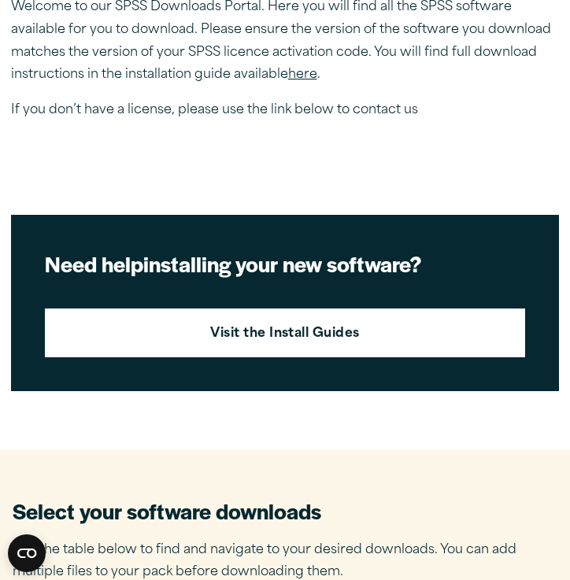
scroll to position [531, 0]
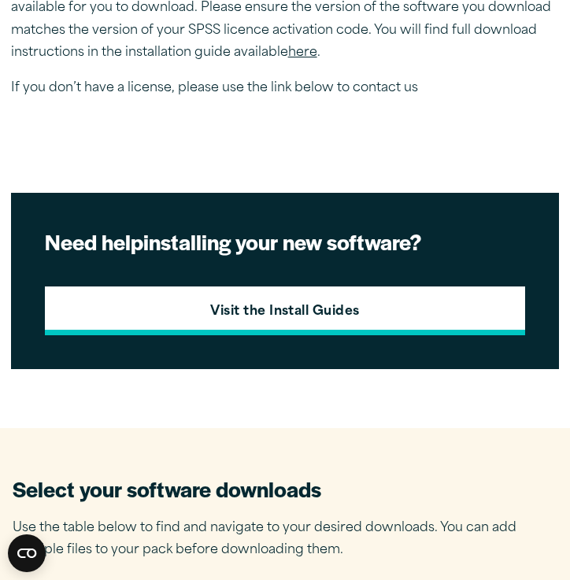
click at [326, 291] on link "Visit the Install Guides" at bounding box center [285, 310] width 480 height 49
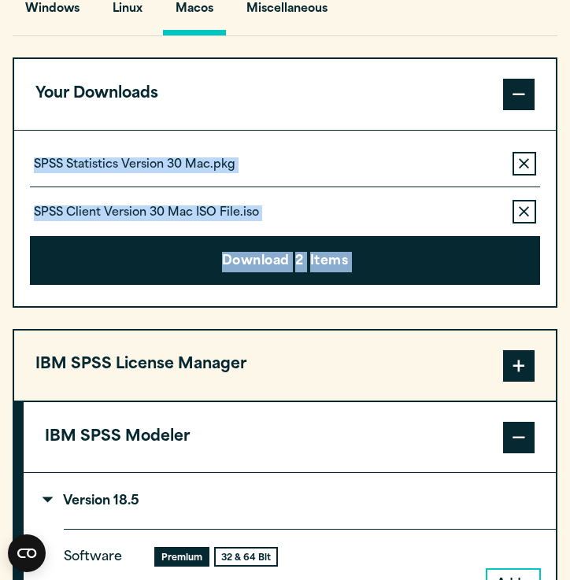
scroll to position [1212, 0]
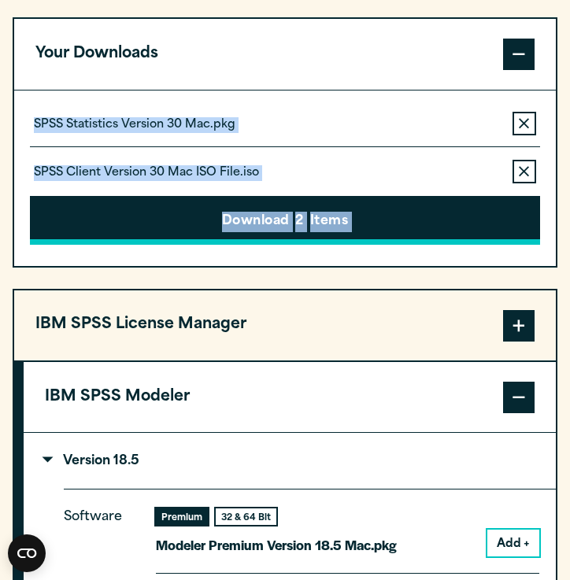
click at [297, 205] on button "Download 2 Items" at bounding box center [285, 220] width 510 height 49
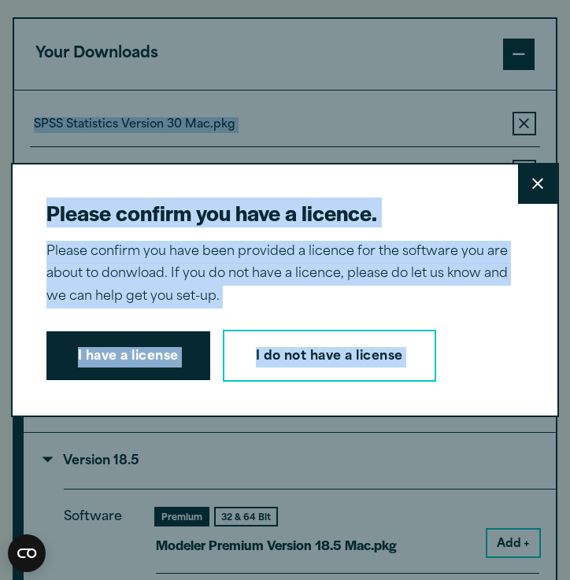
click at [297, 205] on div "Please confirm you have a licence. Close Please confirm you have been provided …" at bounding box center [285, 290] width 570 height 580
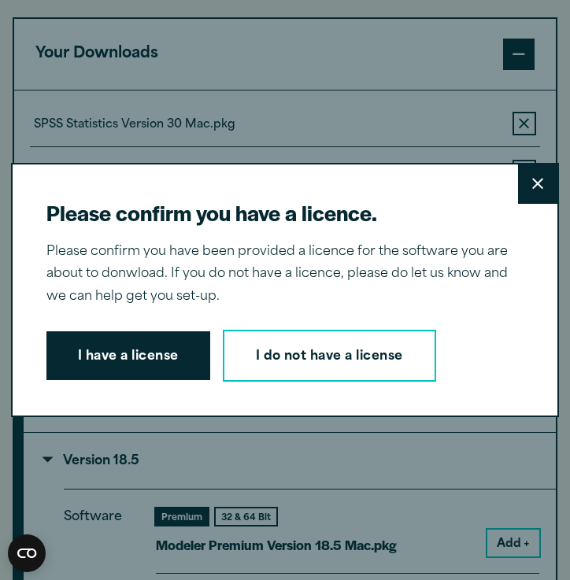
click at [355, 167] on div "Please confirm you have a licence. Close Please confirm you have been provided …" at bounding box center [285, 290] width 548 height 254
click at [539, 179] on icon at bounding box center [537, 184] width 11 height 12
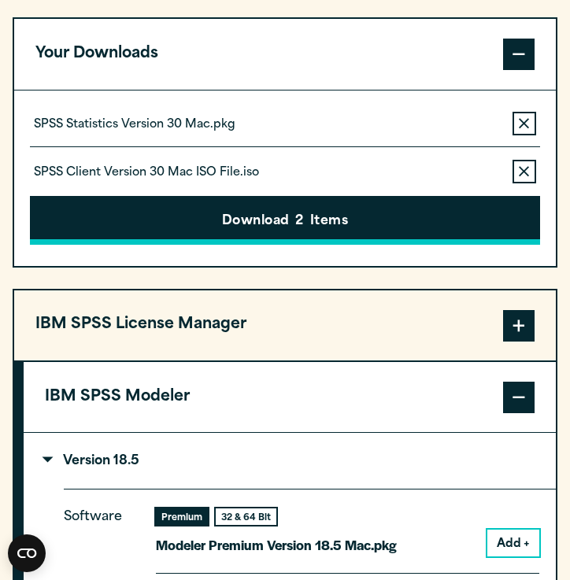
click at [384, 213] on button "Download 2 Items" at bounding box center [285, 220] width 510 height 49
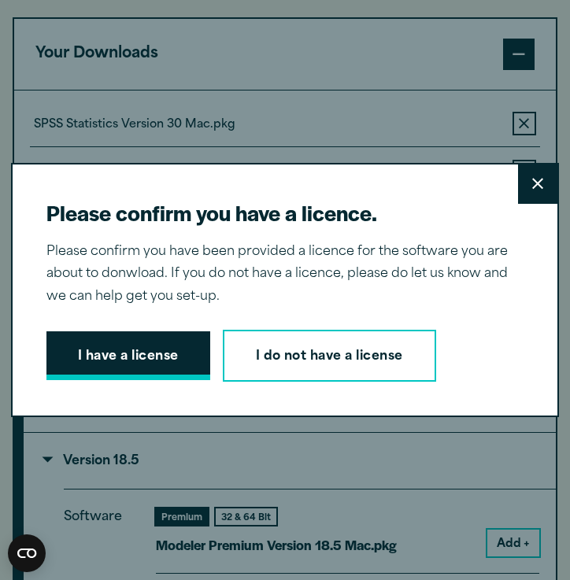
click at [170, 363] on button "I have a license" at bounding box center [128, 355] width 164 height 49
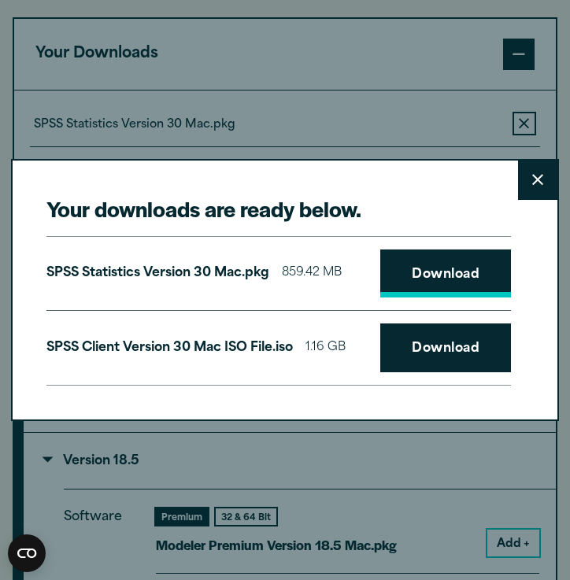
click at [448, 267] on link "Download" at bounding box center [445, 273] width 131 height 49
click at [431, 334] on link "Download" at bounding box center [445, 347] width 131 height 49
